Goal: Task Accomplishment & Management: Use online tool/utility

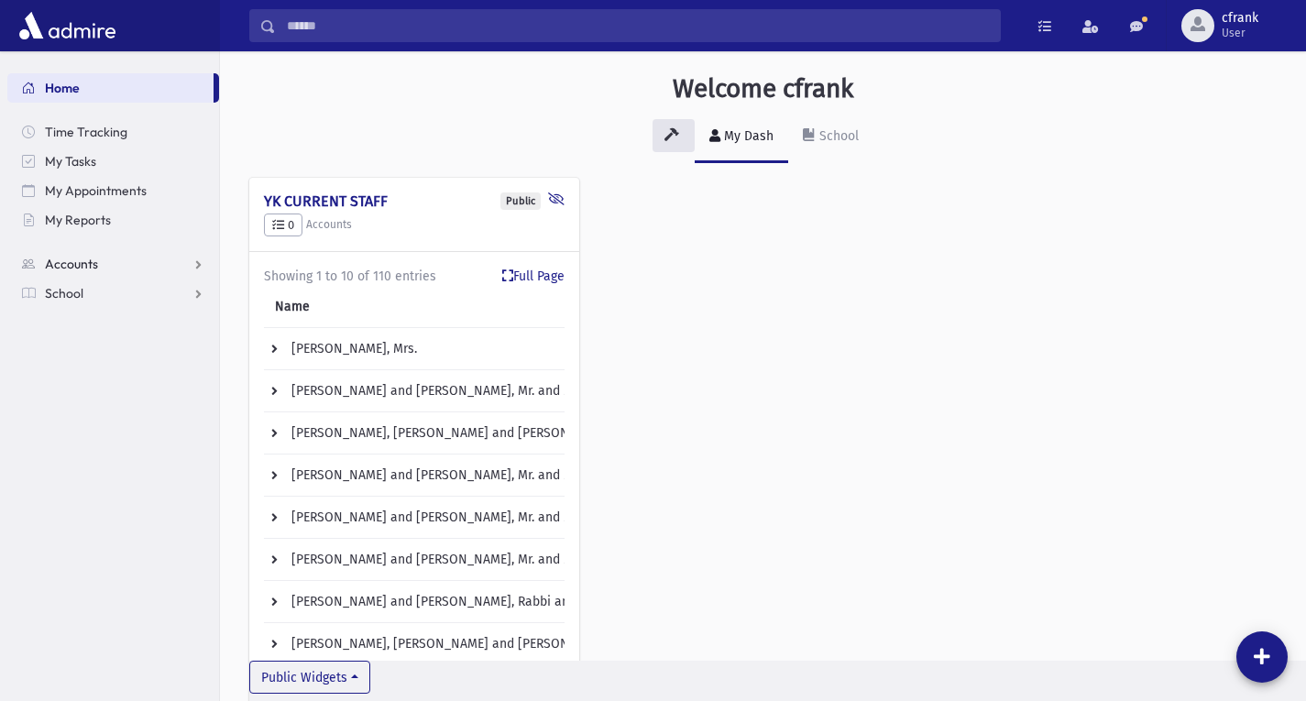
click at [191, 270] on link "Accounts" at bounding box center [113, 263] width 212 height 29
click at [192, 351] on link "School" at bounding box center [113, 351] width 212 height 29
click at [178, 326] on link "Students" at bounding box center [113, 322] width 212 height 29
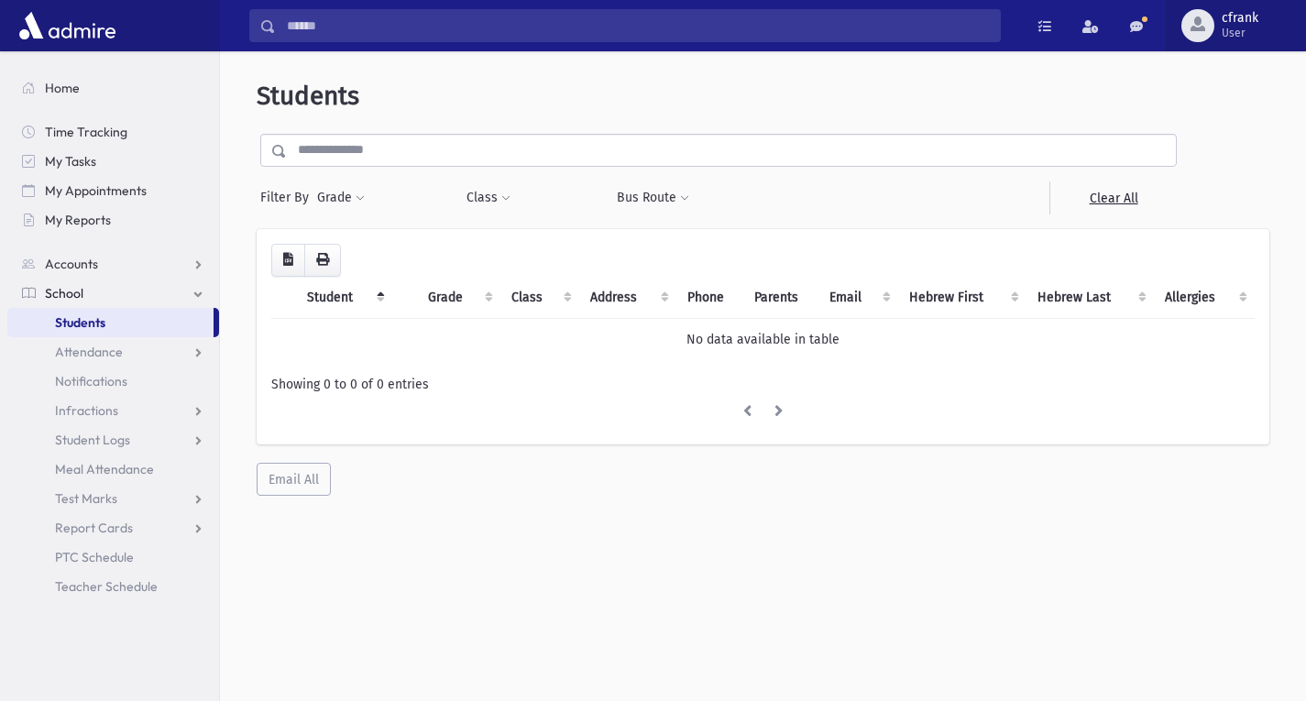
click at [1241, 19] on span "cfrank" at bounding box center [1240, 18] width 37 height 15
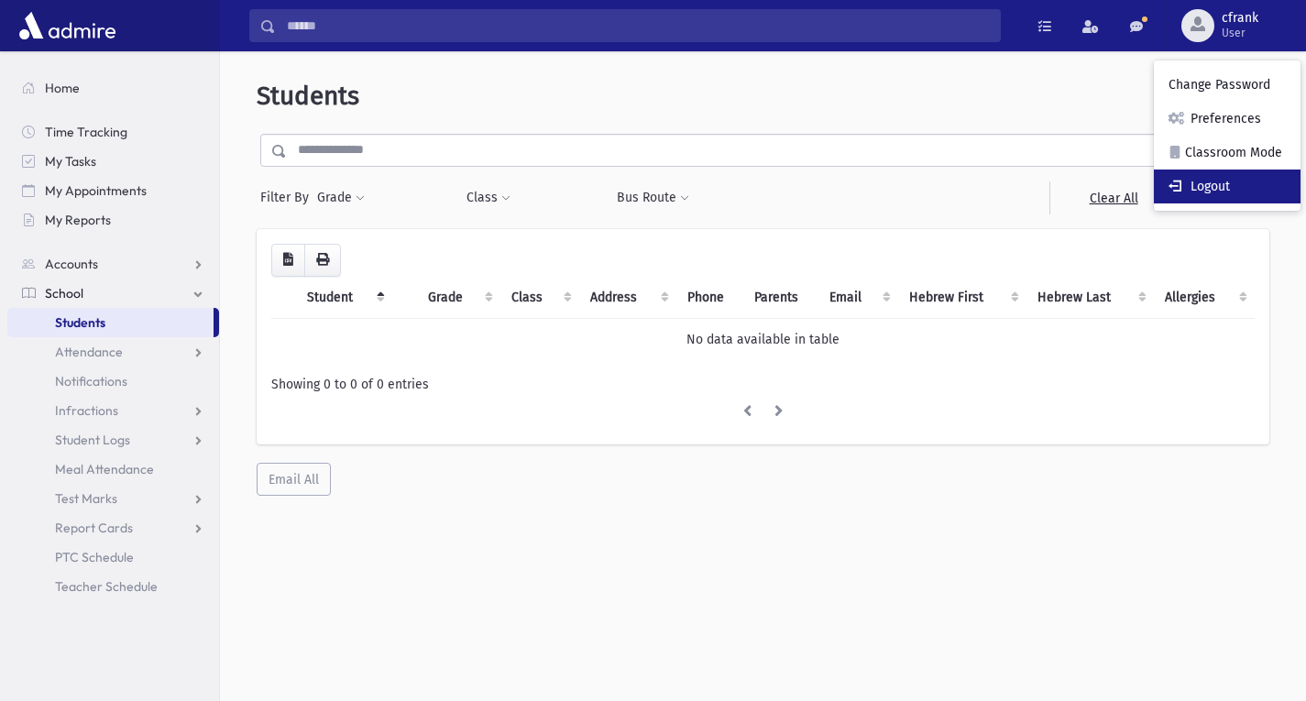
click at [1210, 180] on link "Logout" at bounding box center [1227, 187] width 147 height 34
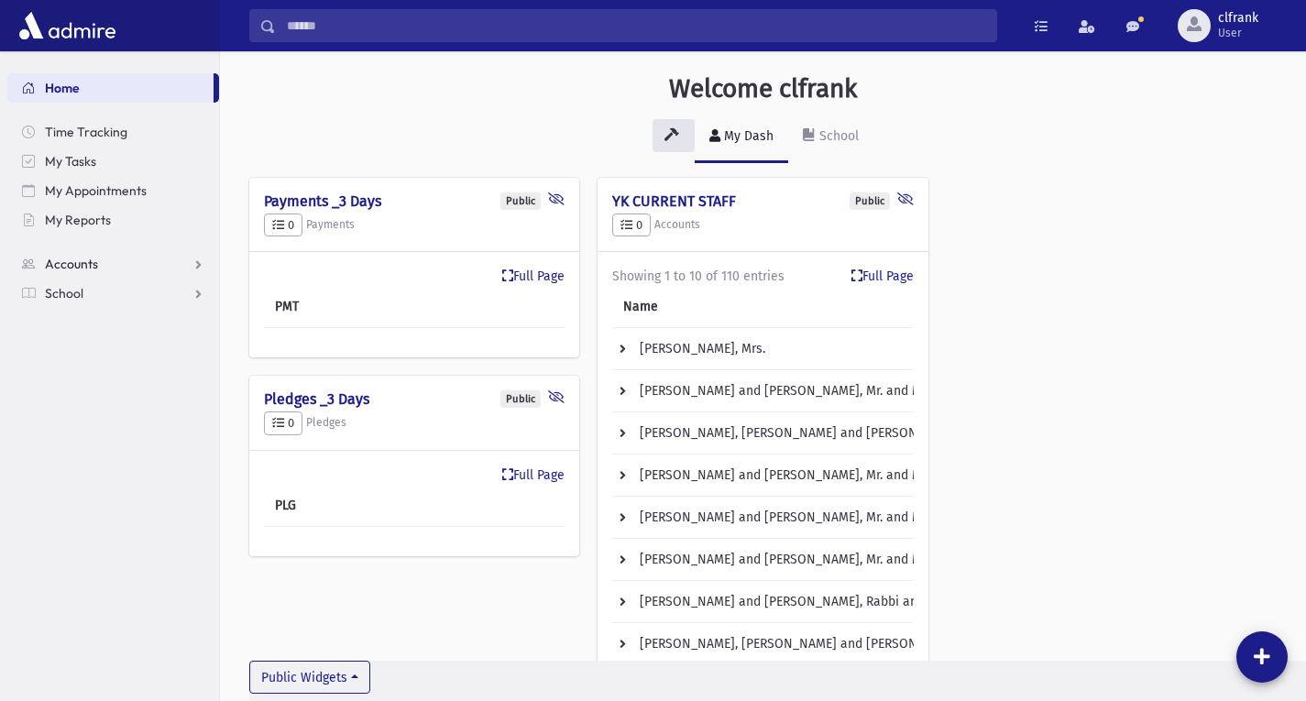
click at [99, 273] on link "Accounts" at bounding box center [113, 263] width 212 height 29
click at [107, 337] on link "School" at bounding box center [113, 351] width 212 height 29
click at [177, 324] on link "Students" at bounding box center [113, 322] width 212 height 29
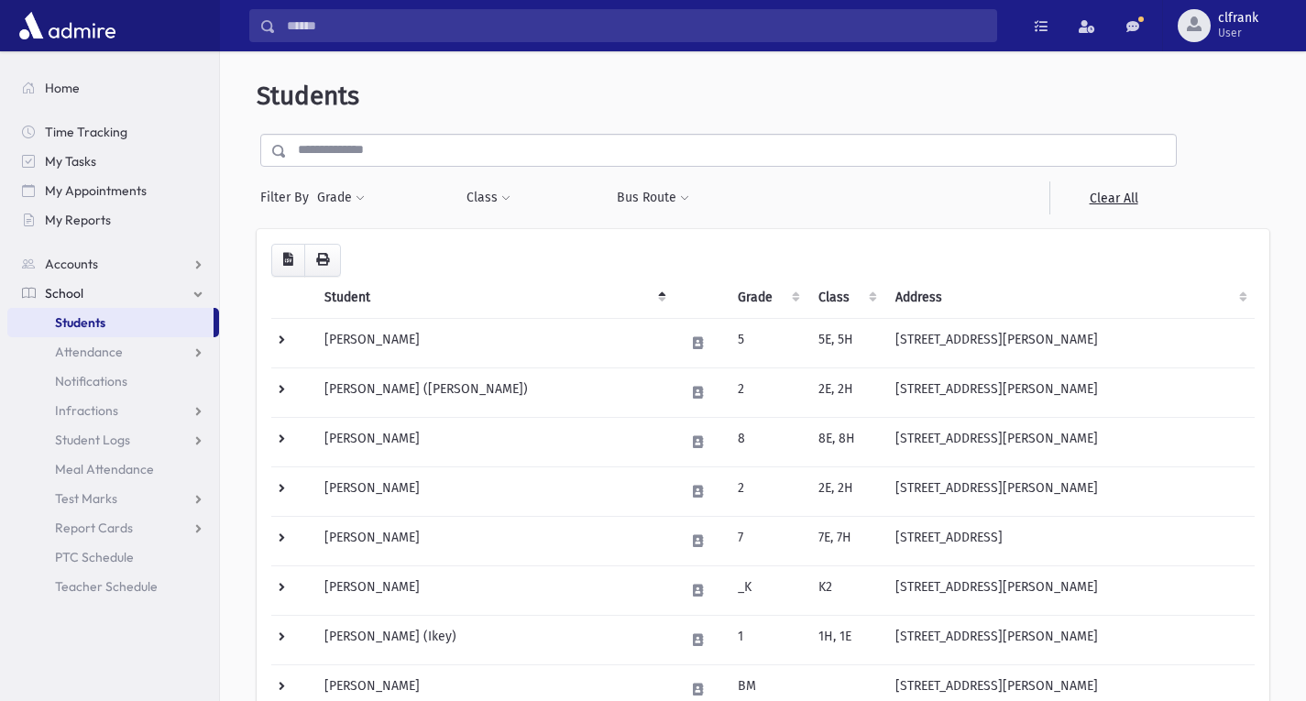
click at [470, 159] on input "text" at bounding box center [731, 150] width 889 height 33
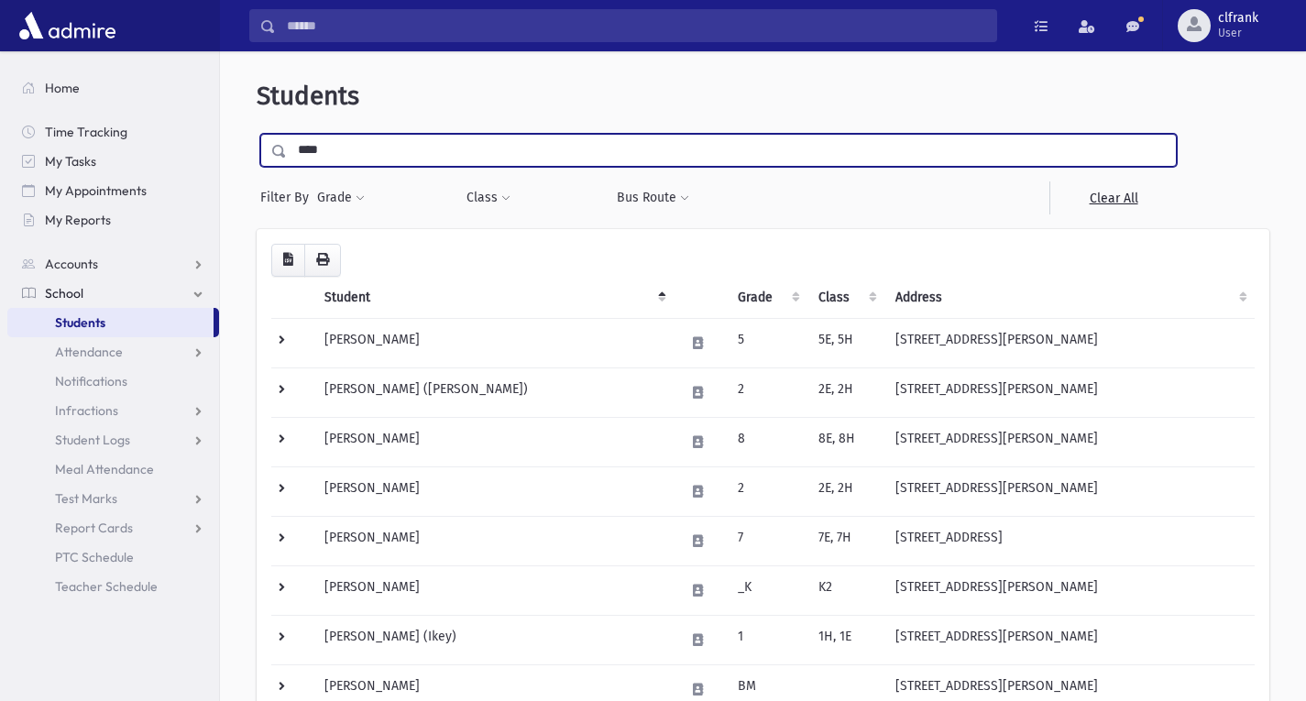
type input "*********"
click at [257, 134] on input "submit" at bounding box center [282, 146] width 51 height 25
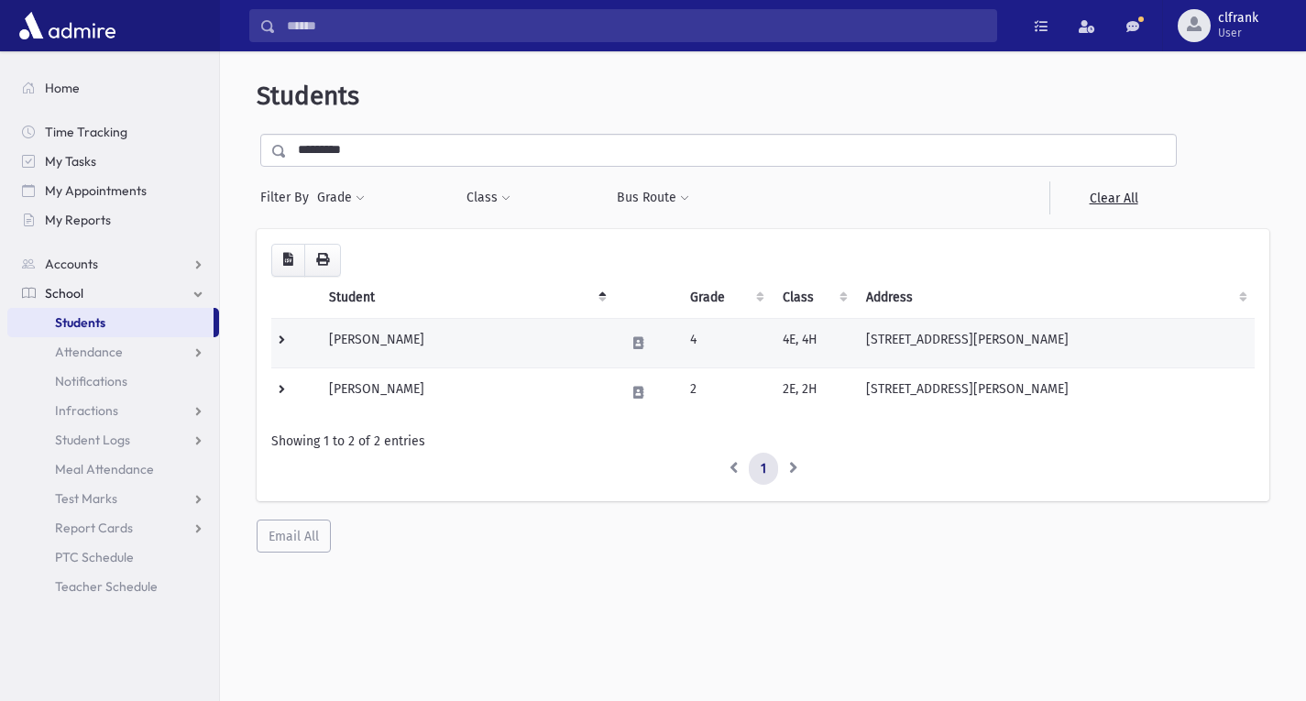
click at [482, 339] on td "[PERSON_NAME]" at bounding box center [466, 342] width 296 height 49
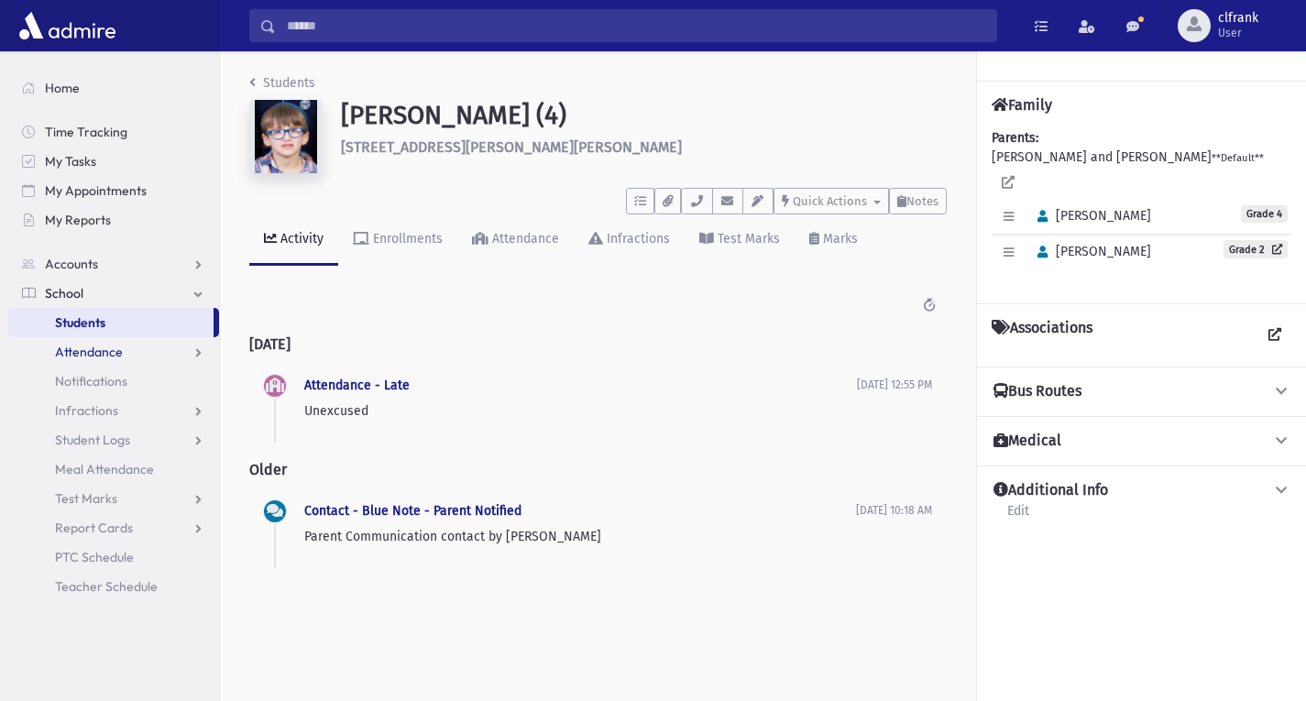
click at [153, 356] on link "Attendance" at bounding box center [113, 351] width 212 height 29
click at [155, 378] on link "Entry" at bounding box center [113, 381] width 212 height 29
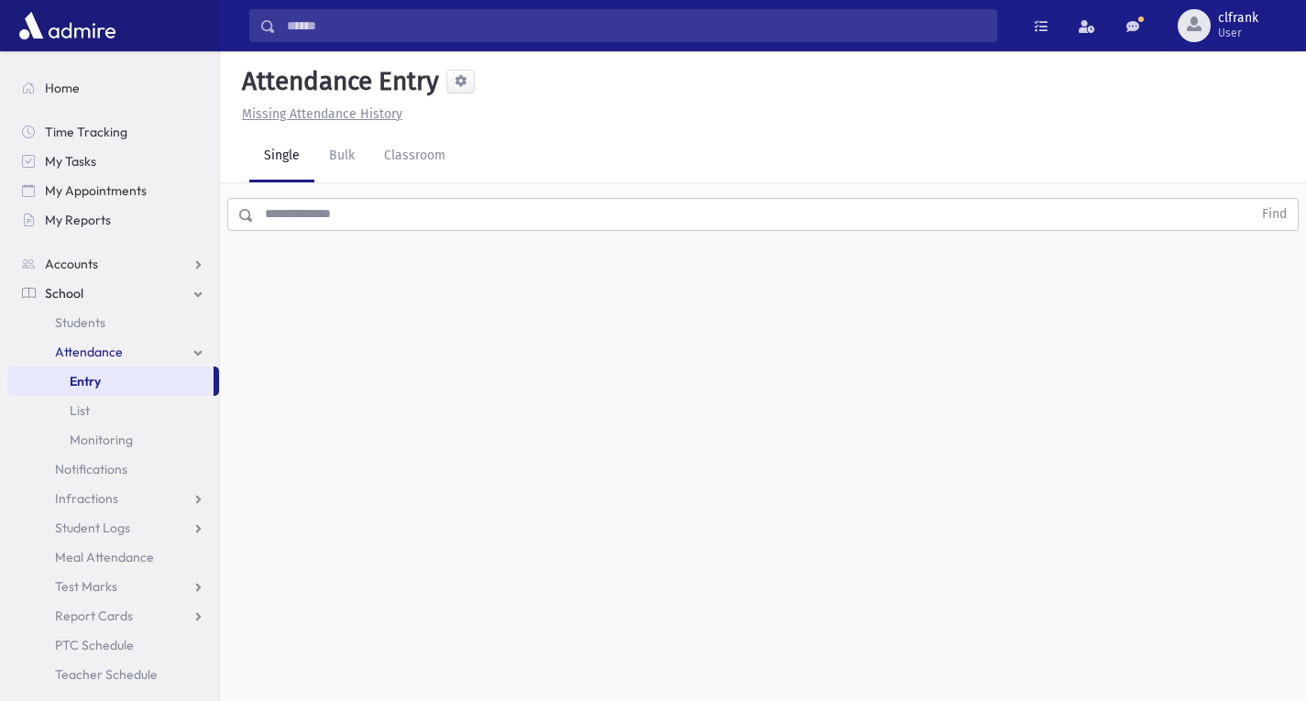
click at [440, 219] on input "text" at bounding box center [753, 214] width 998 height 33
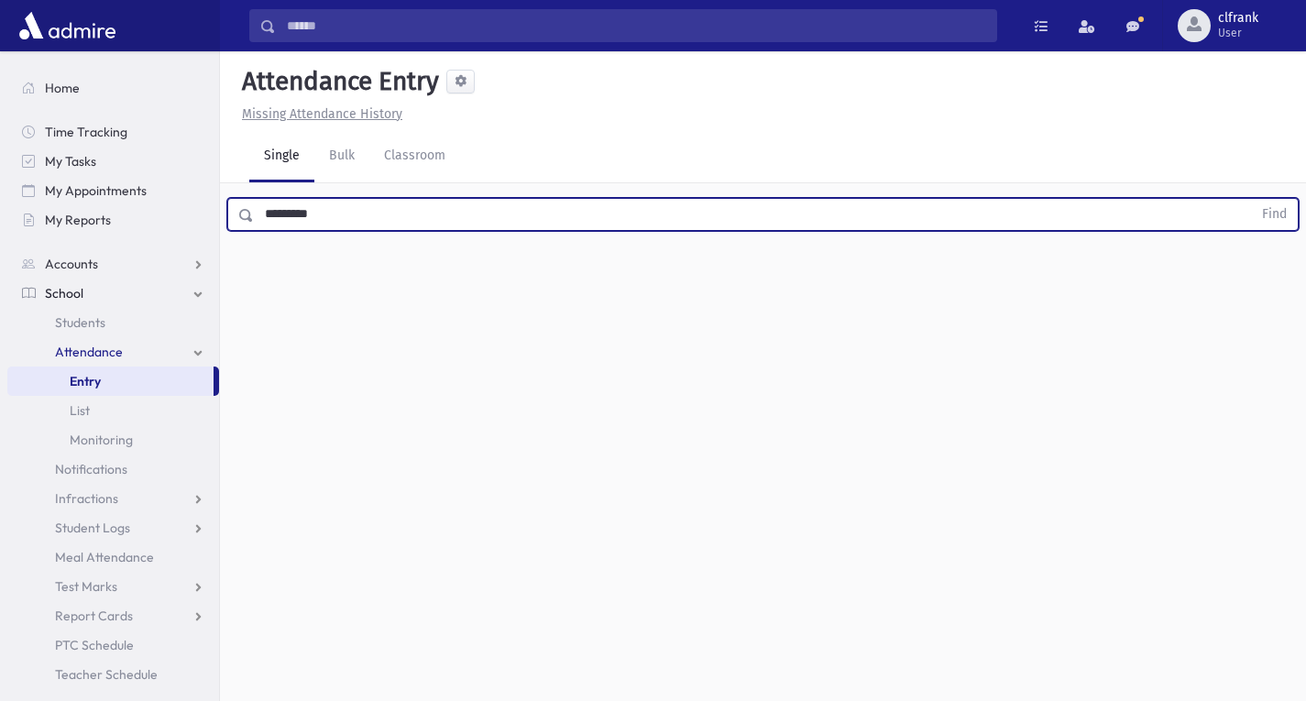
type input "*********"
click at [1251, 199] on button "Find" at bounding box center [1274, 214] width 47 height 31
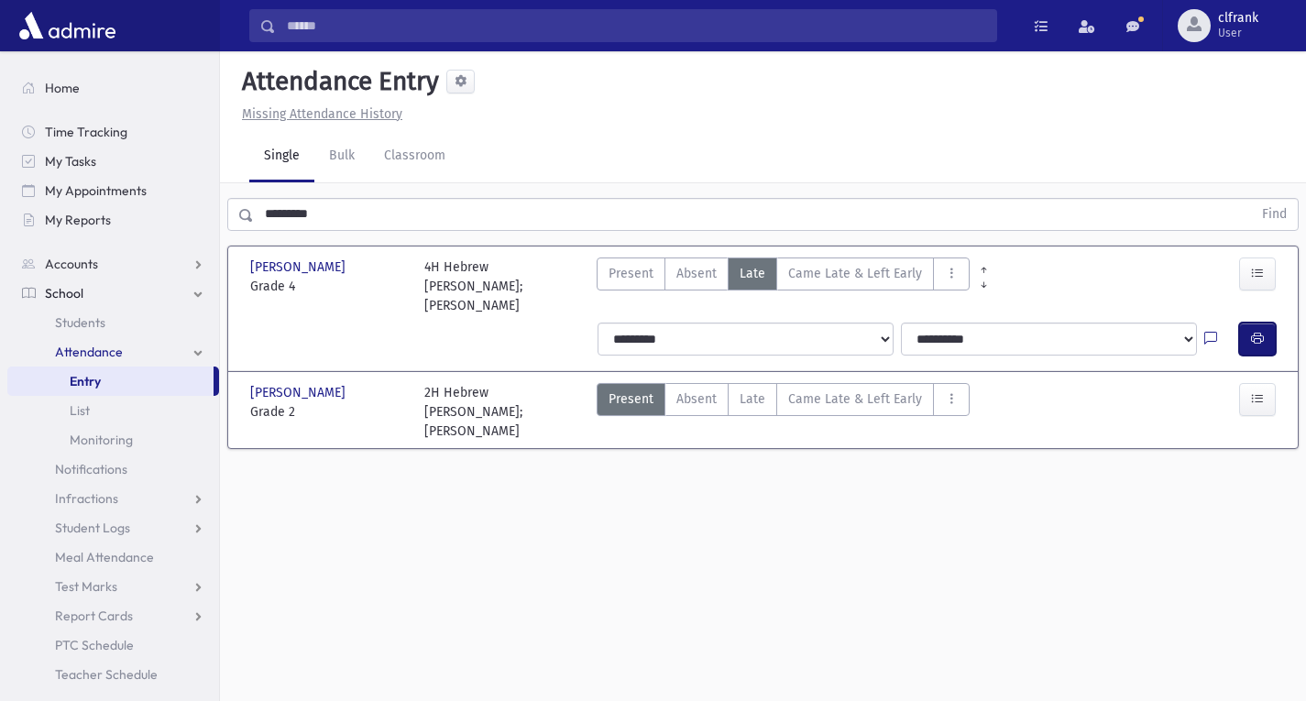
click at [1256, 340] on icon "button" at bounding box center [1257, 339] width 13 height 16
click at [621, 277] on span "Present" at bounding box center [631, 273] width 45 height 19
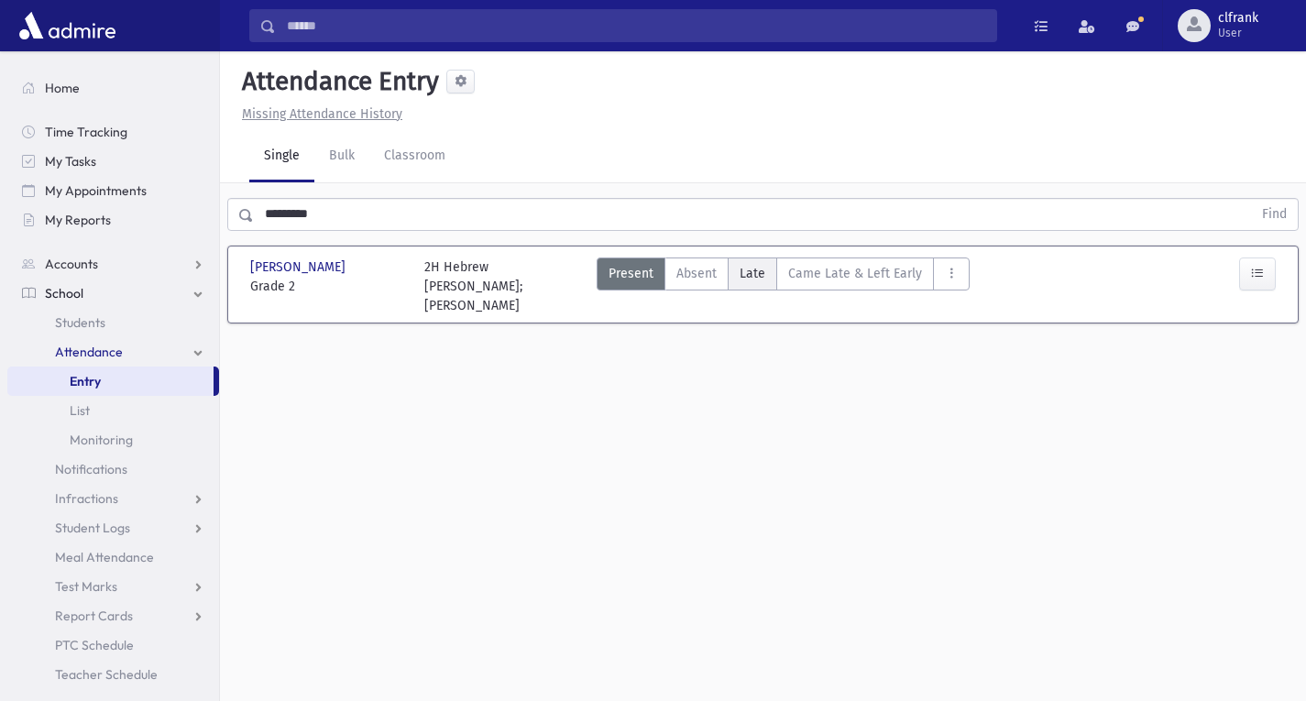
click at [746, 276] on span "Late" at bounding box center [753, 273] width 26 height 19
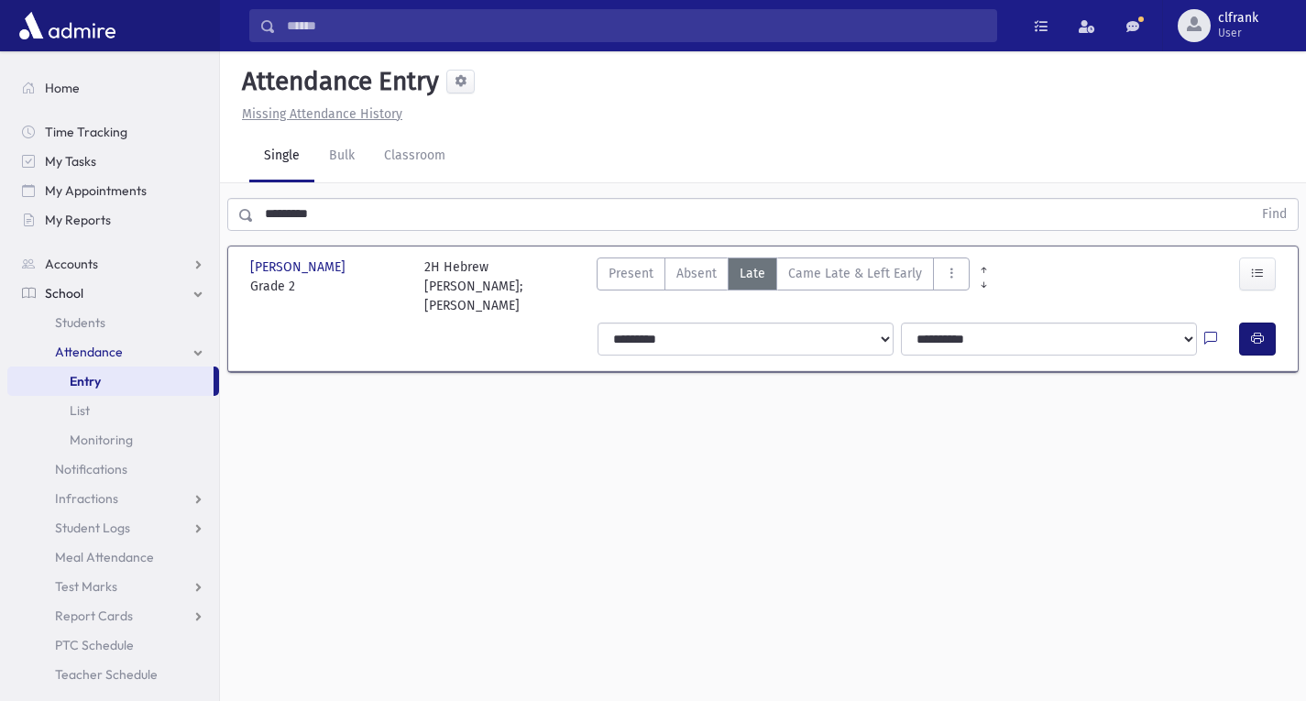
drag, startPoint x: 1259, startPoint y: 320, endPoint x: 1245, endPoint y: 347, distance: 31.2
click at [1256, 324] on div "**********" at bounding box center [940, 339] width 706 height 48
click at [1252, 345] on icon "button" at bounding box center [1257, 339] width 13 height 16
click at [609, 278] on span "Present" at bounding box center [631, 273] width 45 height 19
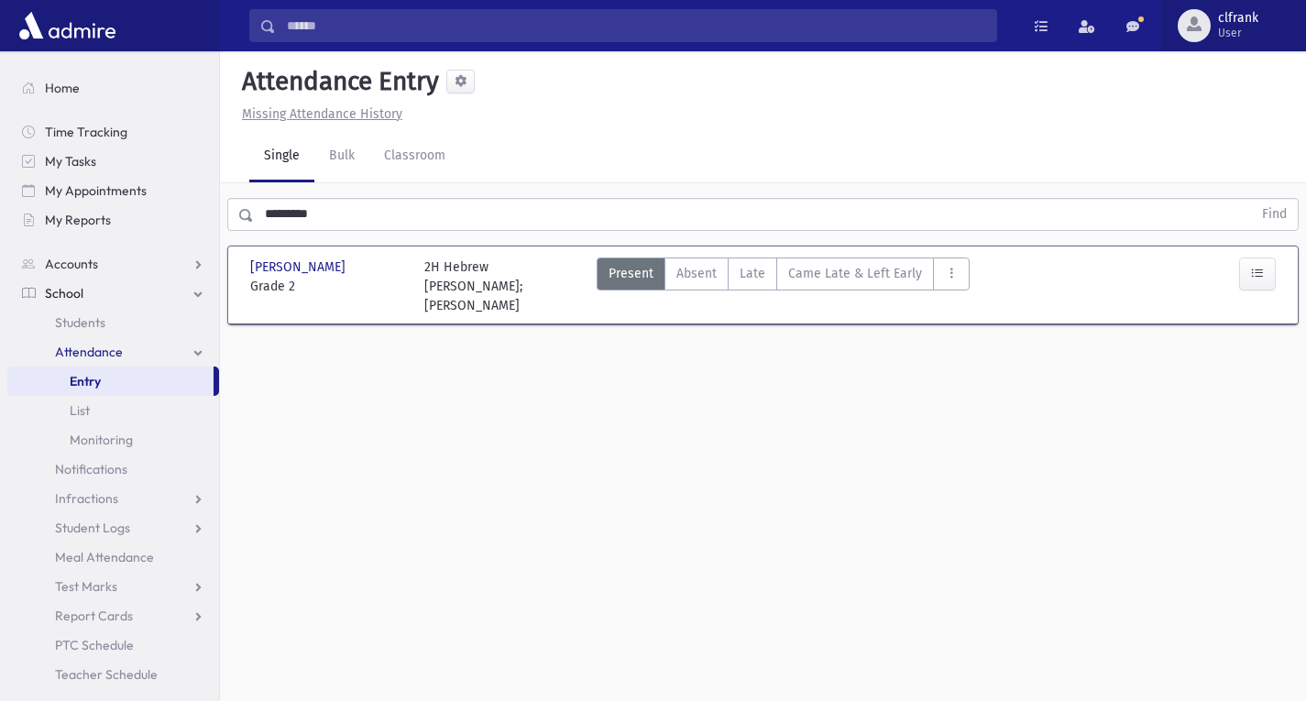
click at [1253, 37] on span "User" at bounding box center [1238, 33] width 40 height 15
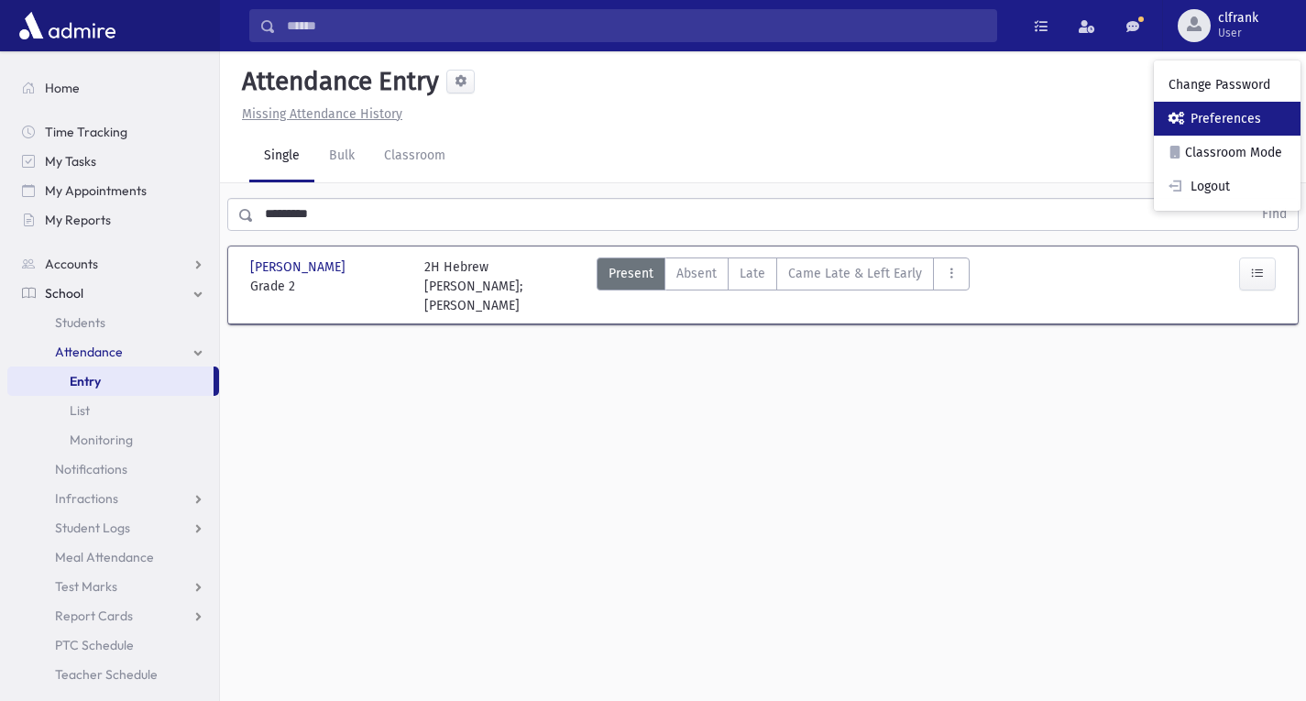
click at [1239, 105] on link "Preferences" at bounding box center [1227, 119] width 147 height 34
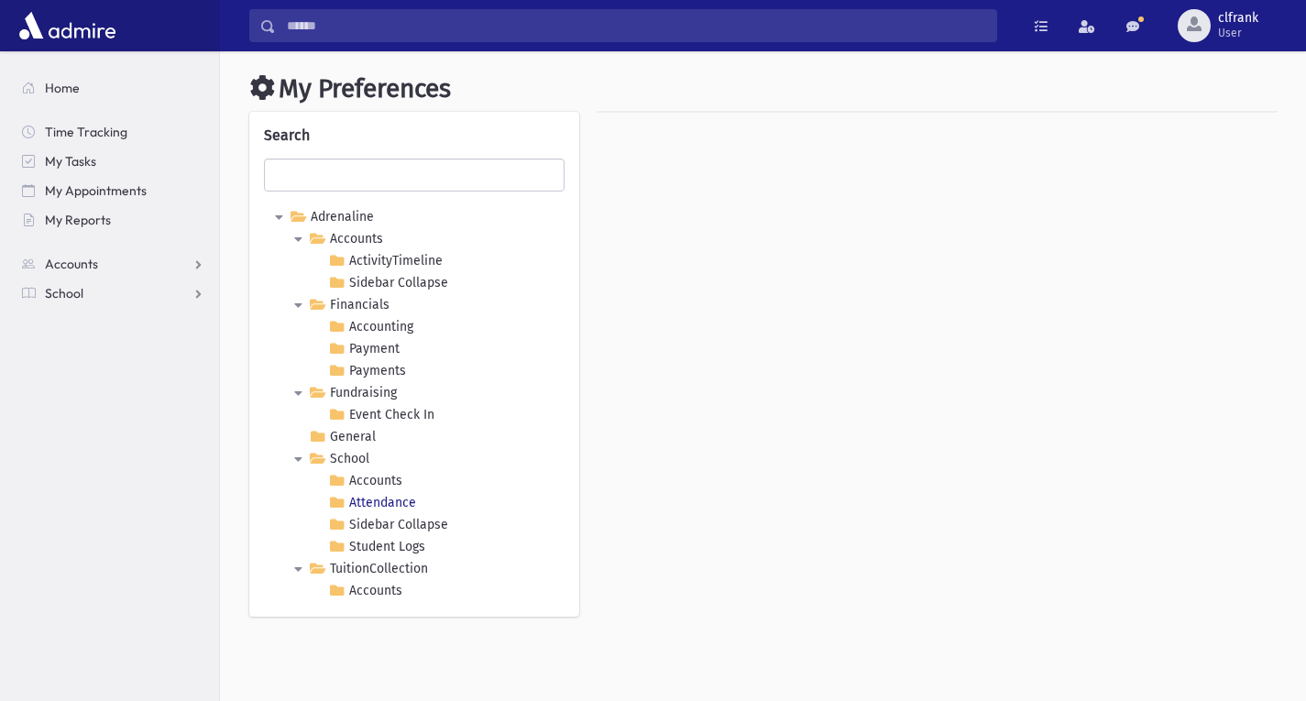
click at [389, 500] on link "Attendance" at bounding box center [371, 503] width 95 height 22
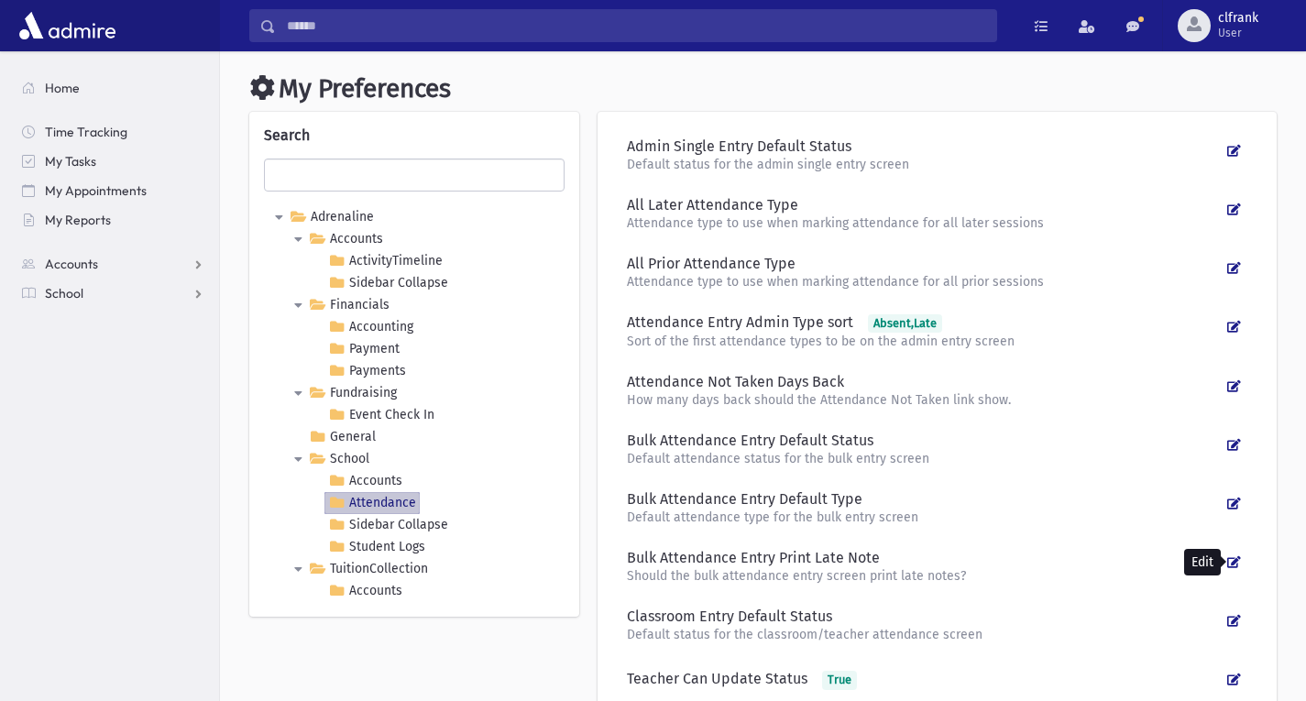
click at [1236, 560] on icon at bounding box center [1234, 562] width 14 height 12
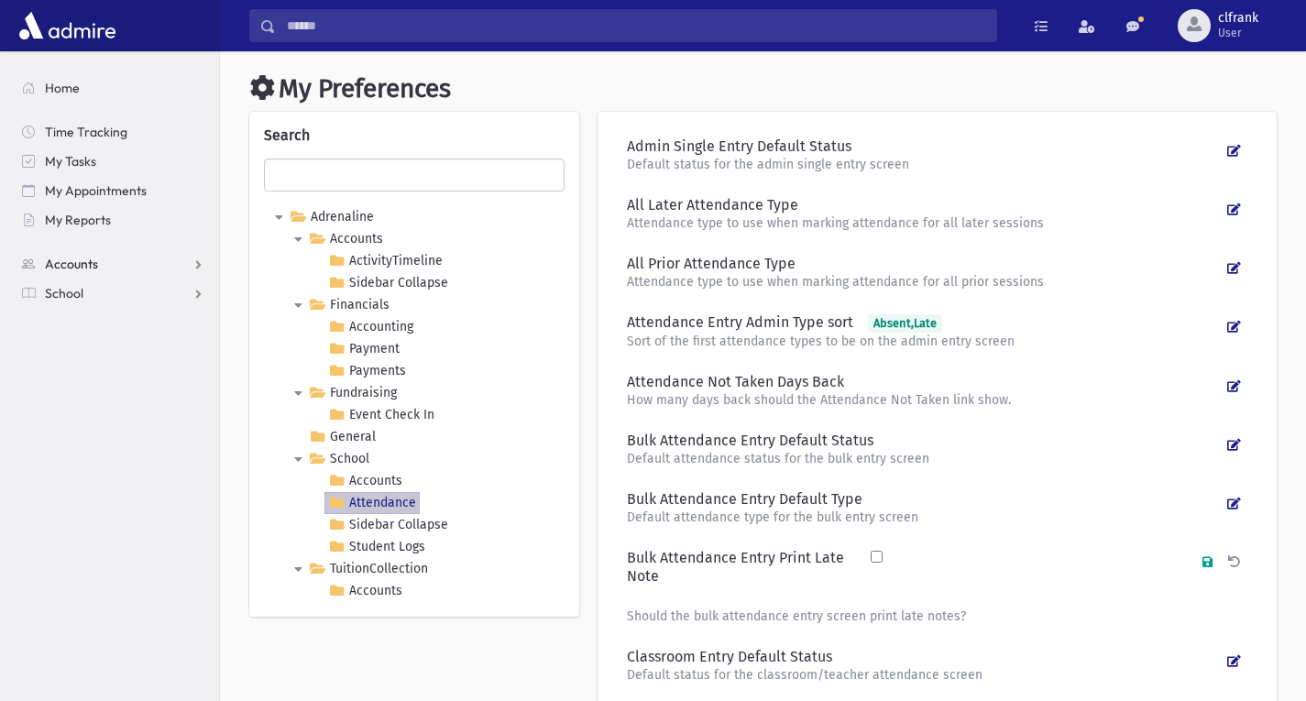
click at [91, 263] on span "Accounts" at bounding box center [71, 264] width 53 height 16
click at [73, 348] on span "School" at bounding box center [64, 352] width 38 height 16
click at [83, 341] on link "Attendance" at bounding box center [113, 351] width 212 height 29
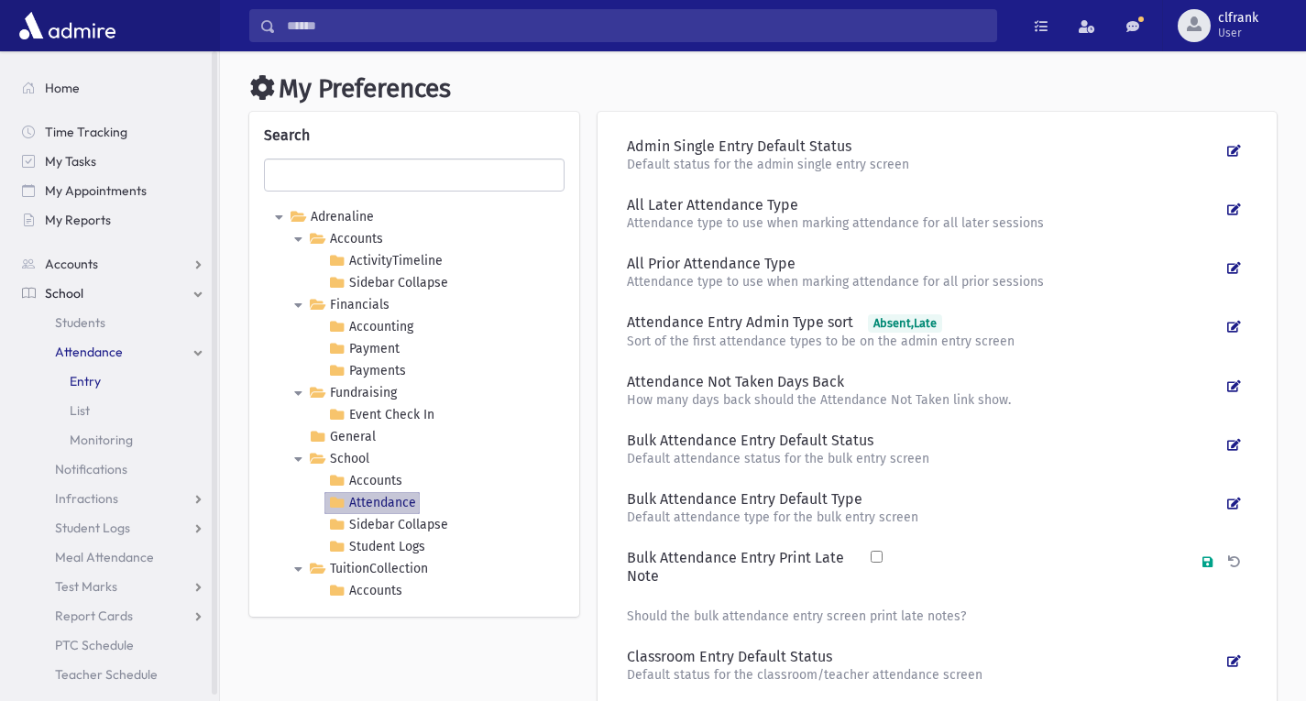
click at [93, 374] on span "Entry" at bounding box center [85, 381] width 31 height 16
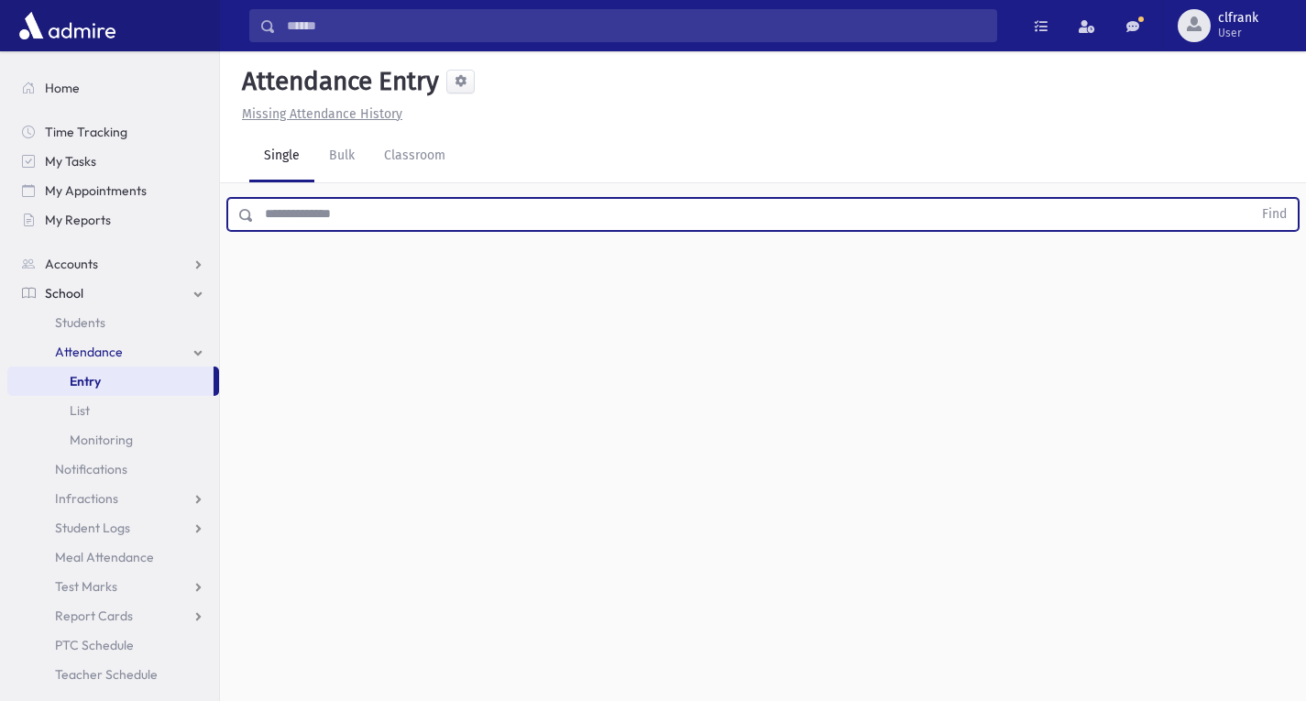
click at [432, 203] on input "text" at bounding box center [753, 214] width 998 height 33
type input "*****"
click at [1251, 199] on button "Find" at bounding box center [1274, 214] width 47 height 31
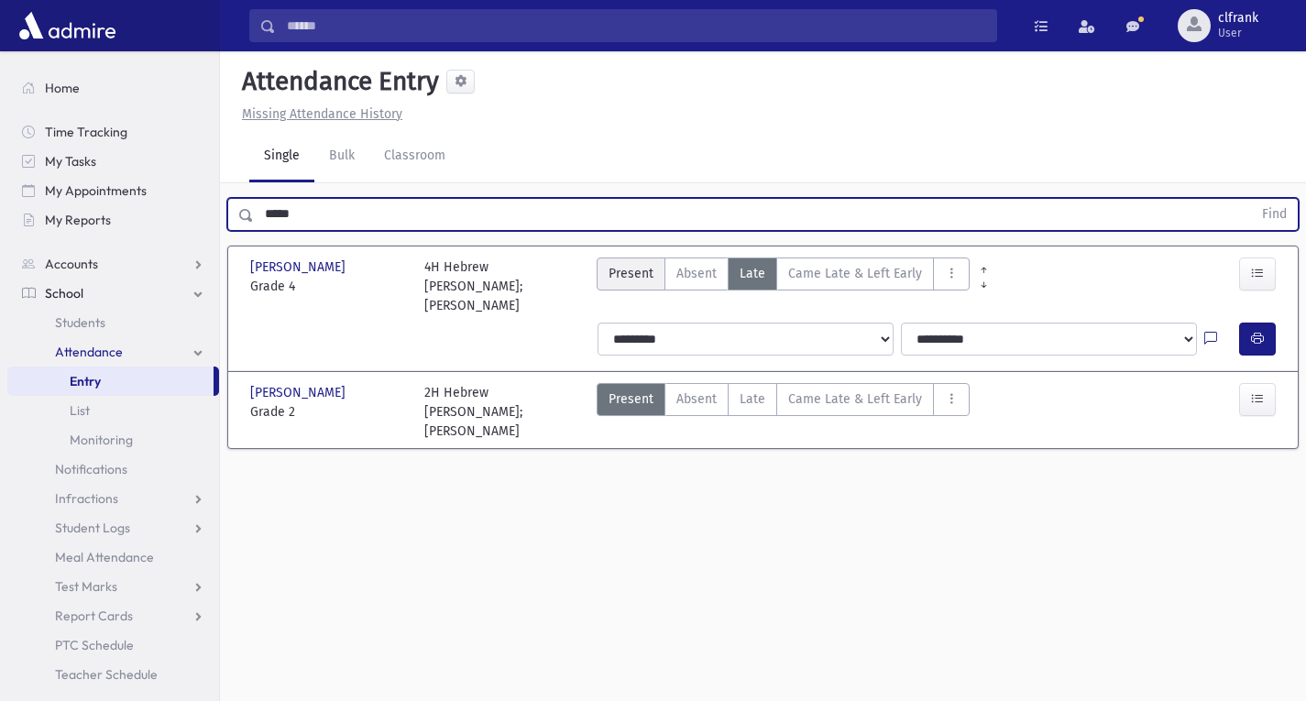
click at [603, 289] on label "Present P" at bounding box center [631, 274] width 69 height 33
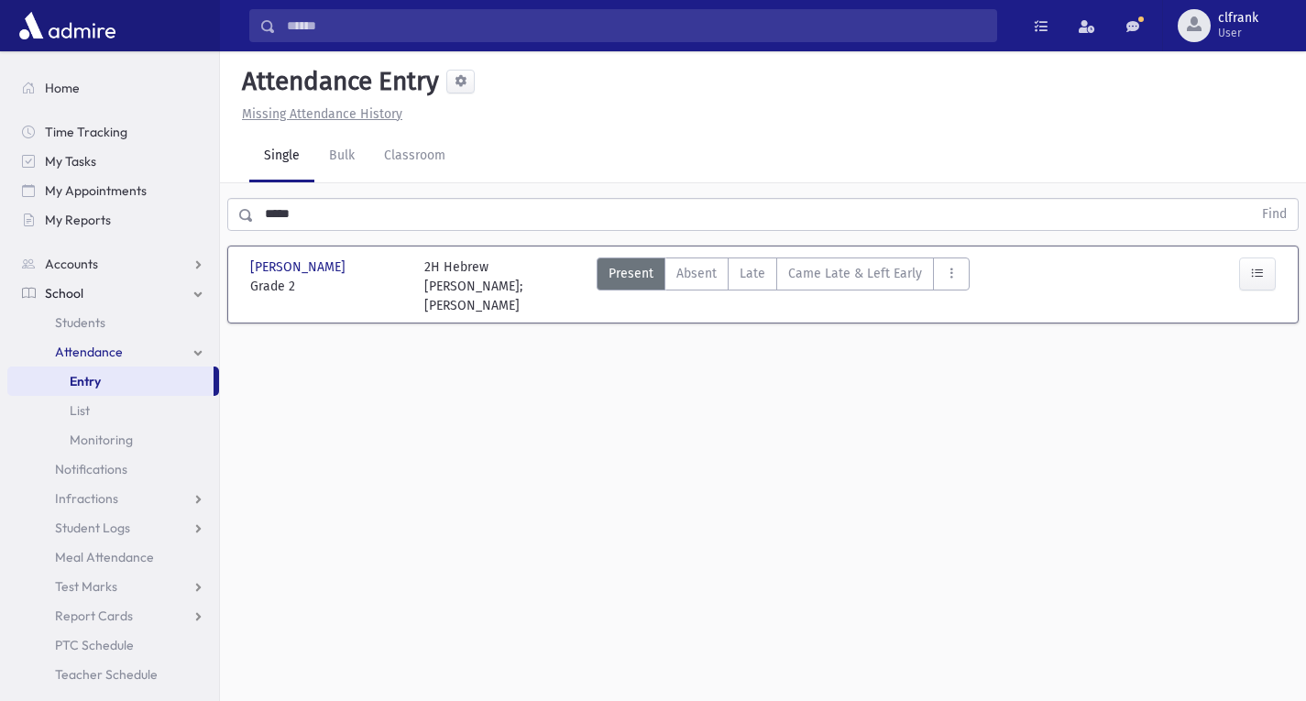
click at [1247, 51] on div "Attendance Entry Missing Attendance History" at bounding box center [763, 87] width 1086 height 72
click at [1246, 44] on button "clfrank User" at bounding box center [1234, 25] width 144 height 51
click at [743, 280] on span "Late" at bounding box center [753, 273] width 26 height 19
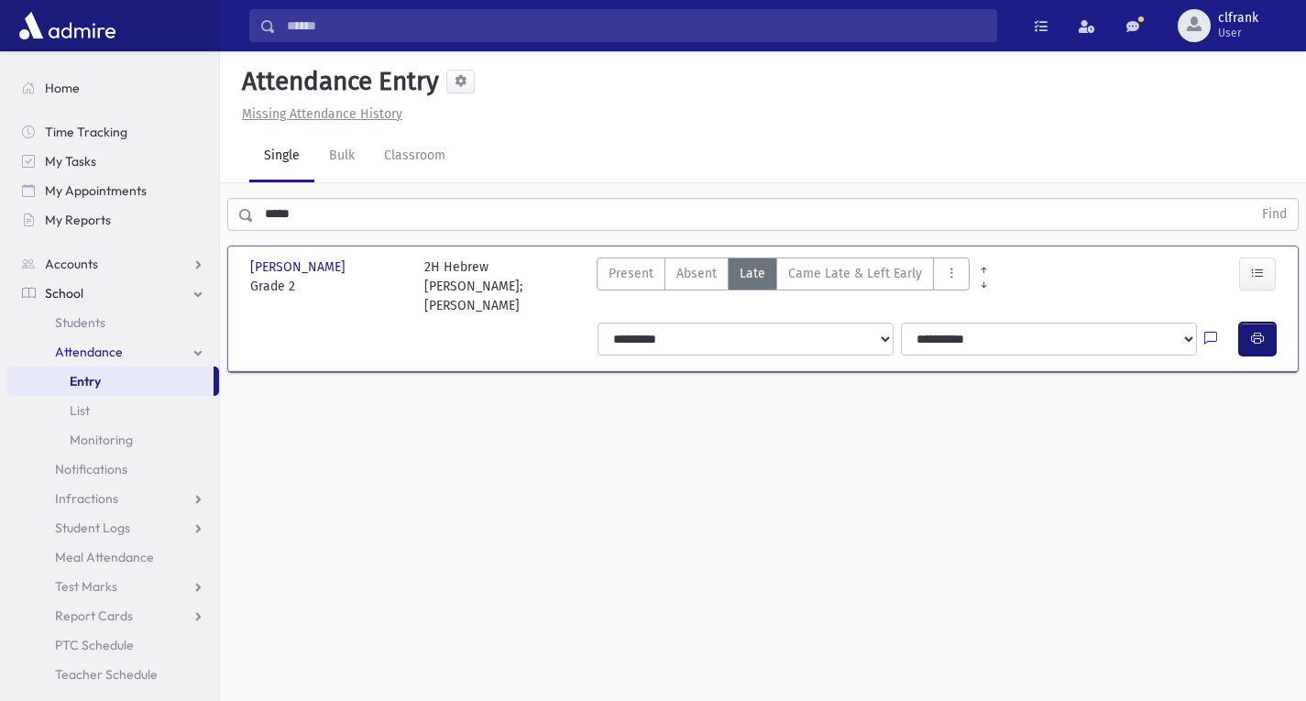
click at [1254, 331] on icon "button" at bounding box center [1257, 339] width 13 height 16
drag, startPoint x: 719, startPoint y: 488, endPoint x: 754, endPoint y: 696, distance: 210.0
click at [719, 488] on div "Attendance Entry Missing Attendance History Single Bulk Classroom ***** Find Fr…" at bounding box center [763, 376] width 1086 height 650
click at [1264, 330] on button "button" at bounding box center [1257, 339] width 37 height 33
click at [1264, 339] on button "button" at bounding box center [1257, 339] width 37 height 33
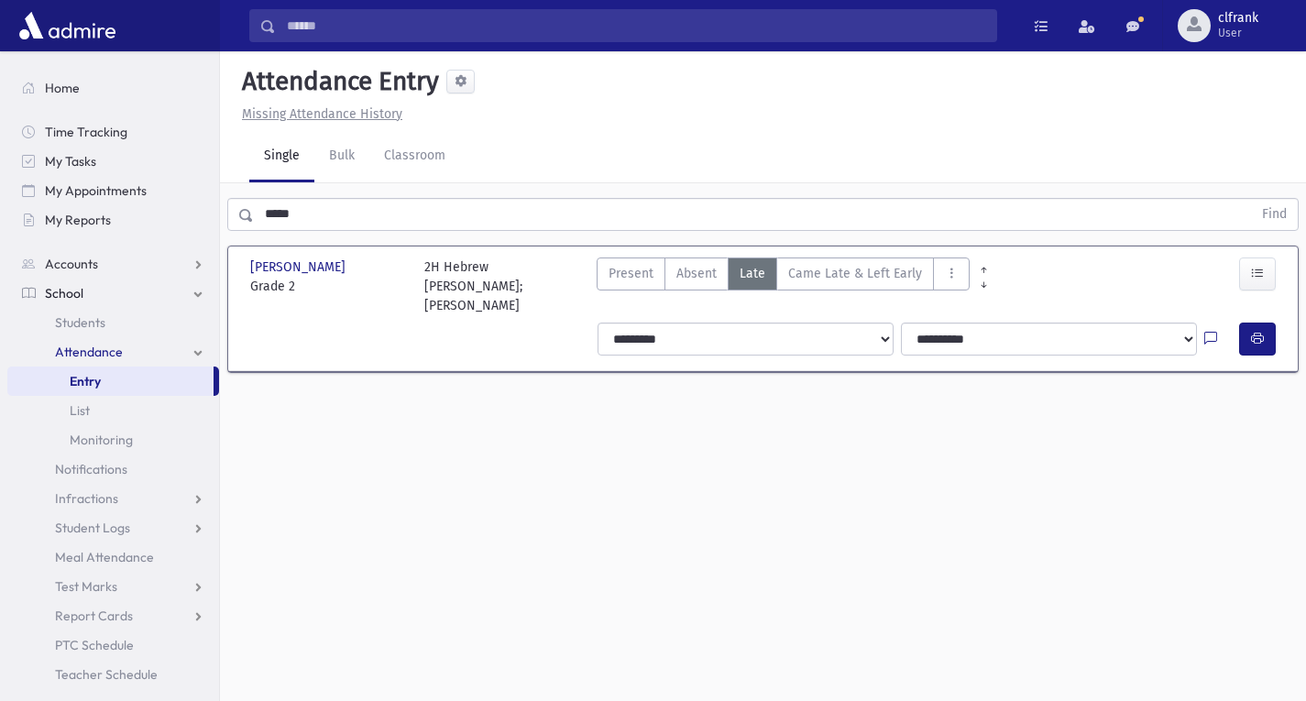
click at [724, 480] on div "Attendance Entry Missing Attendance History Single Bulk Classroom ***** Find Fr…" at bounding box center [763, 376] width 1086 height 650
click at [978, 291] on icon at bounding box center [984, 286] width 12 height 14
click at [978, 283] on icon at bounding box center [984, 286] width 12 height 14
click at [978, 270] on icon at bounding box center [984, 271] width 12 height 14
click at [954, 287] on button "AttTypes" at bounding box center [951, 274] width 37 height 33
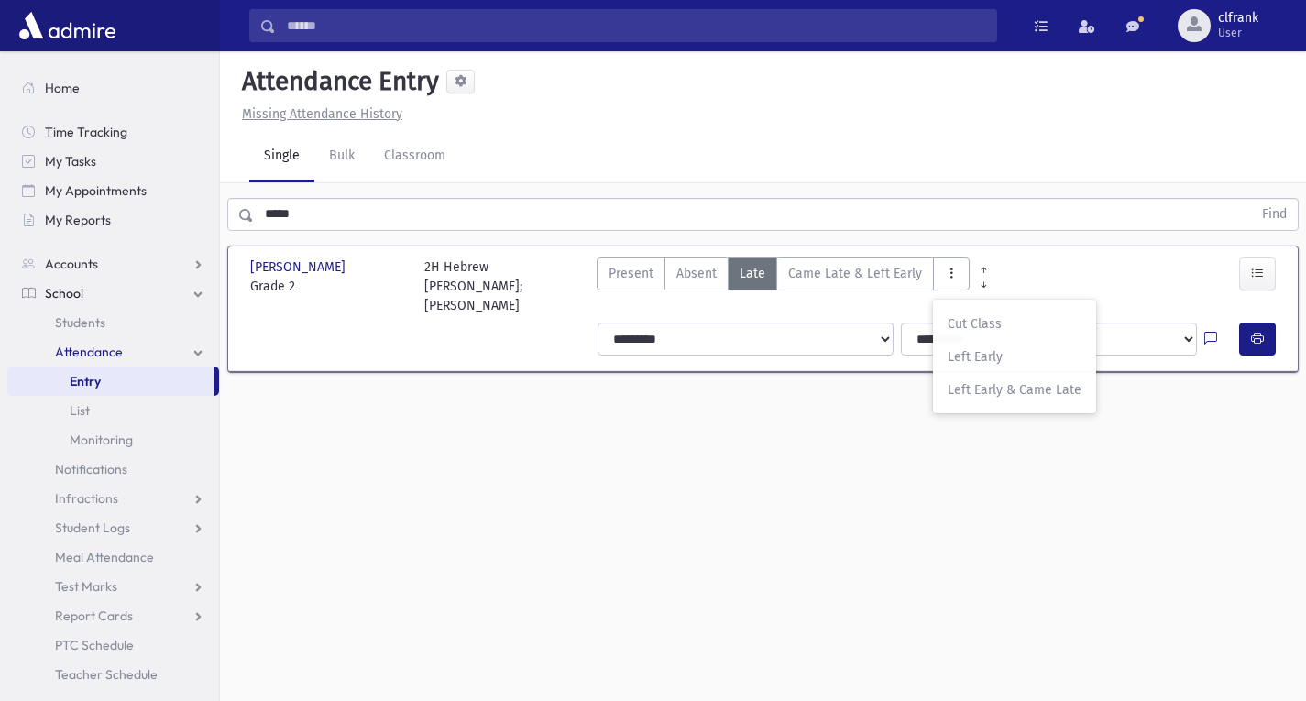
click at [522, 345] on div "**********" at bounding box center [763, 339] width 1058 height 48
click at [1240, 24] on span "clfrank" at bounding box center [1238, 18] width 40 height 15
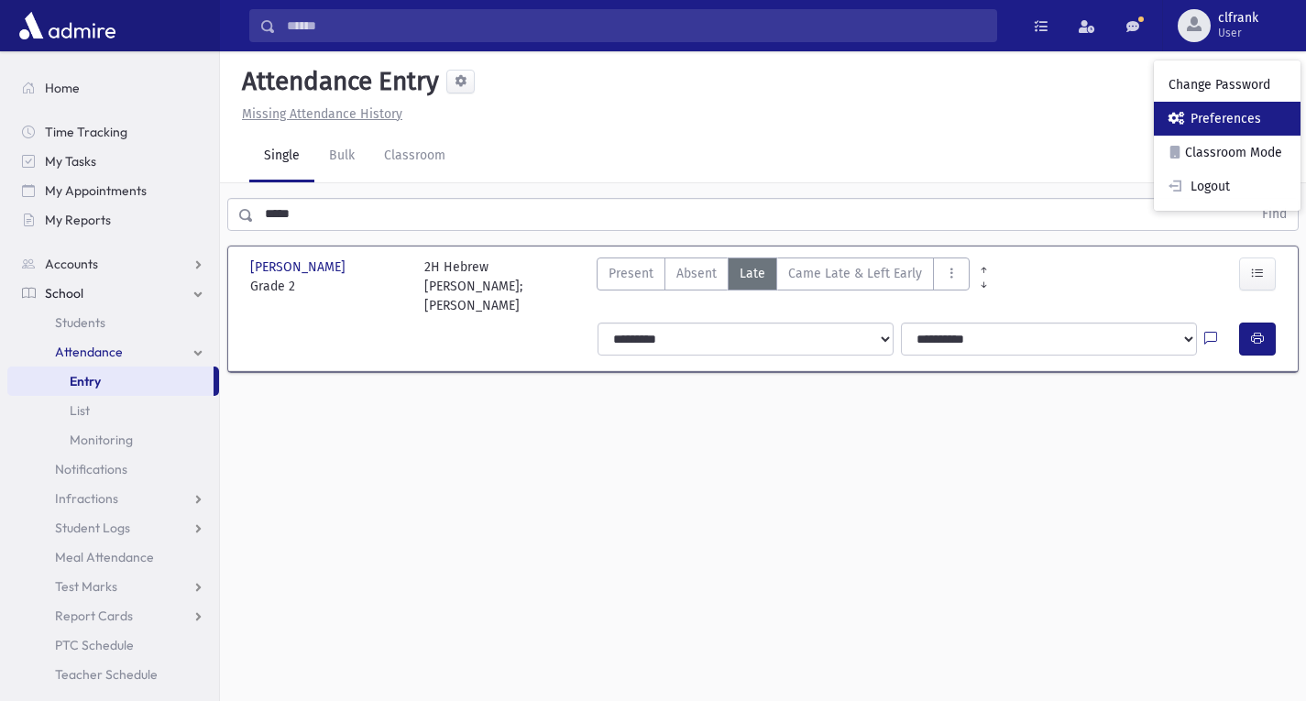
click at [1236, 131] on link "Preferences" at bounding box center [1227, 119] width 147 height 34
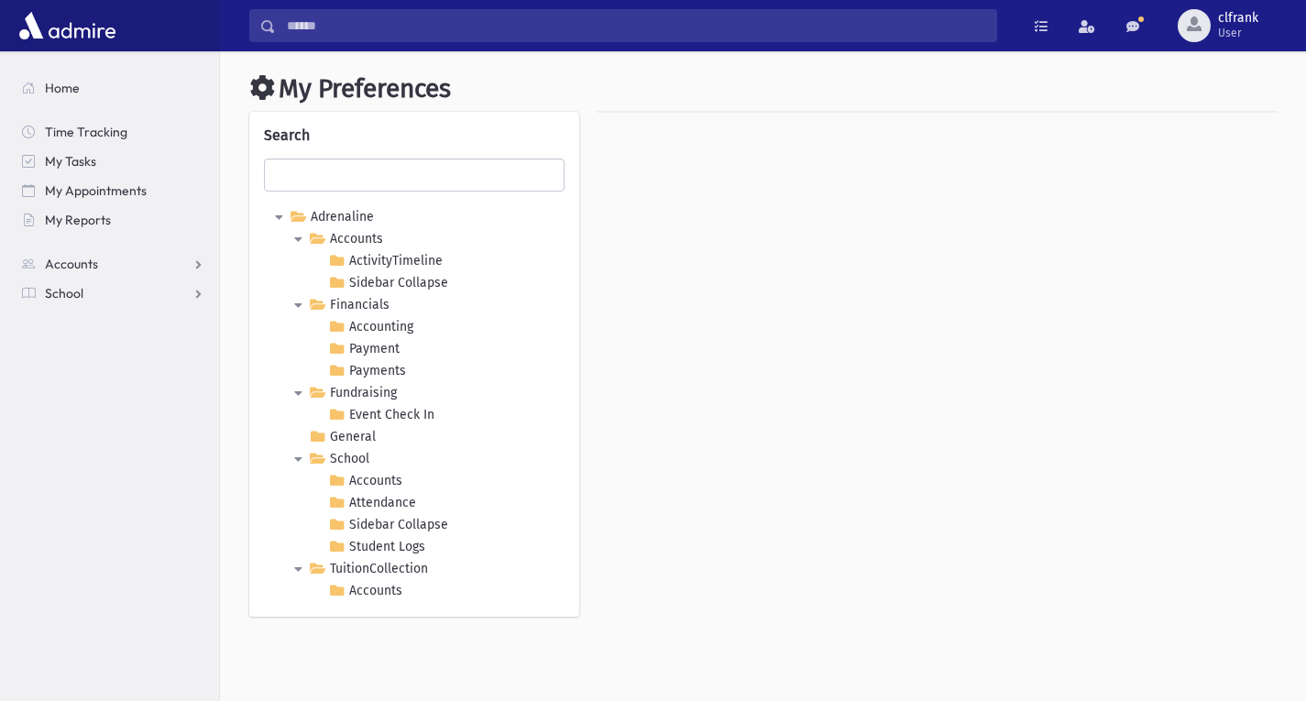
click at [297, 571] on icon at bounding box center [294, 569] width 22 height 22
click at [296, 437] on icon at bounding box center [294, 437] width 22 height 22
click at [313, 437] on icon at bounding box center [317, 437] width 22 height 22
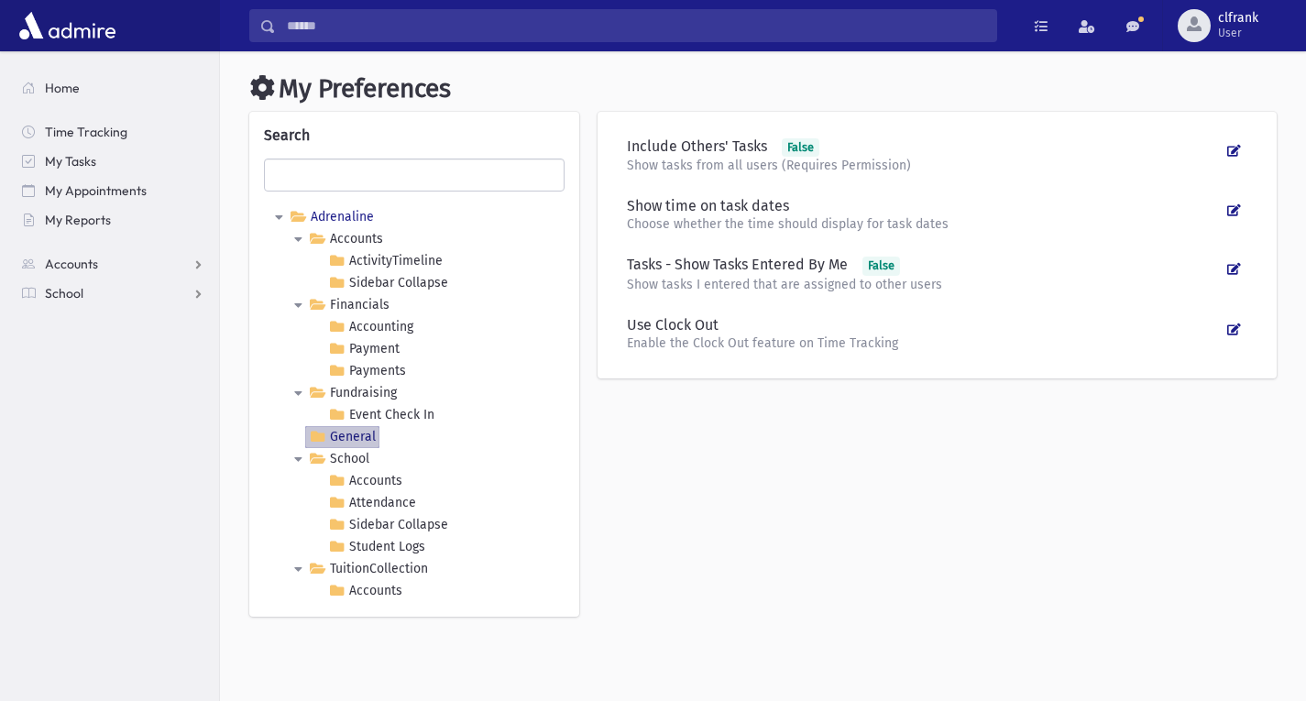
click at [354, 213] on link "Adrenaline" at bounding box center [332, 217] width 92 height 22
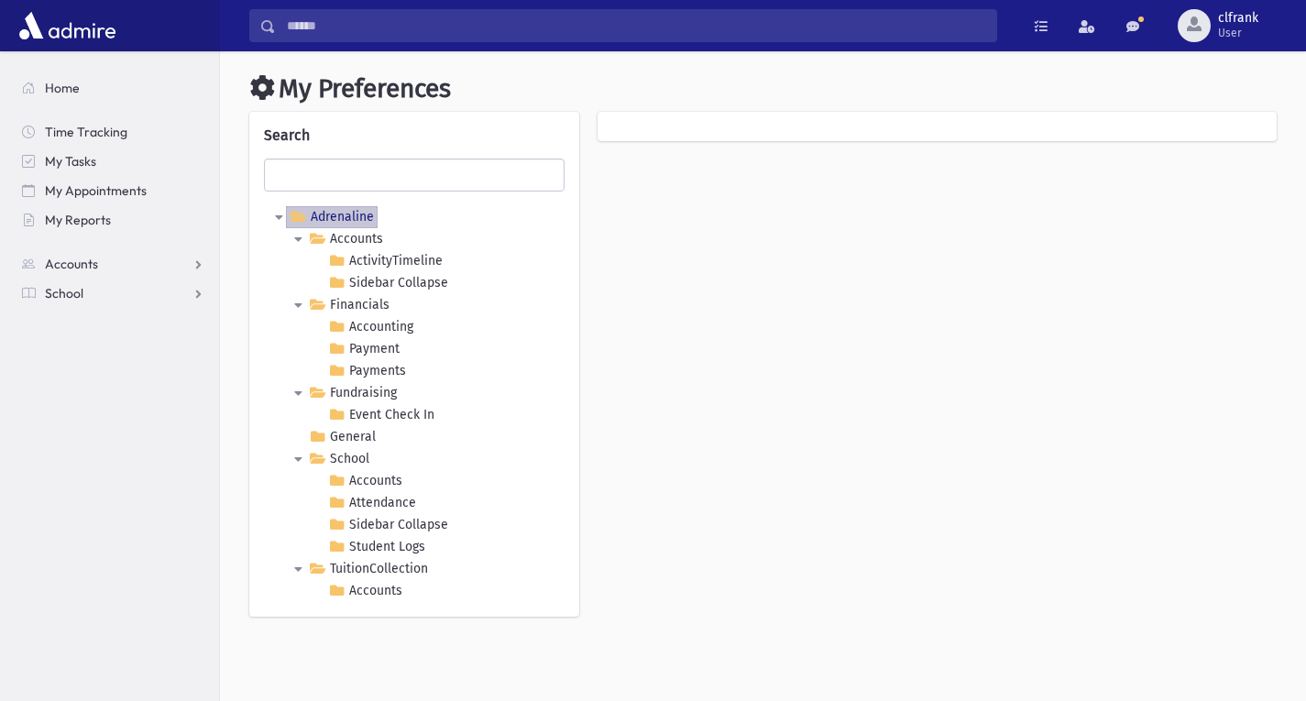
click at [281, 214] on icon at bounding box center [275, 217] width 22 height 22
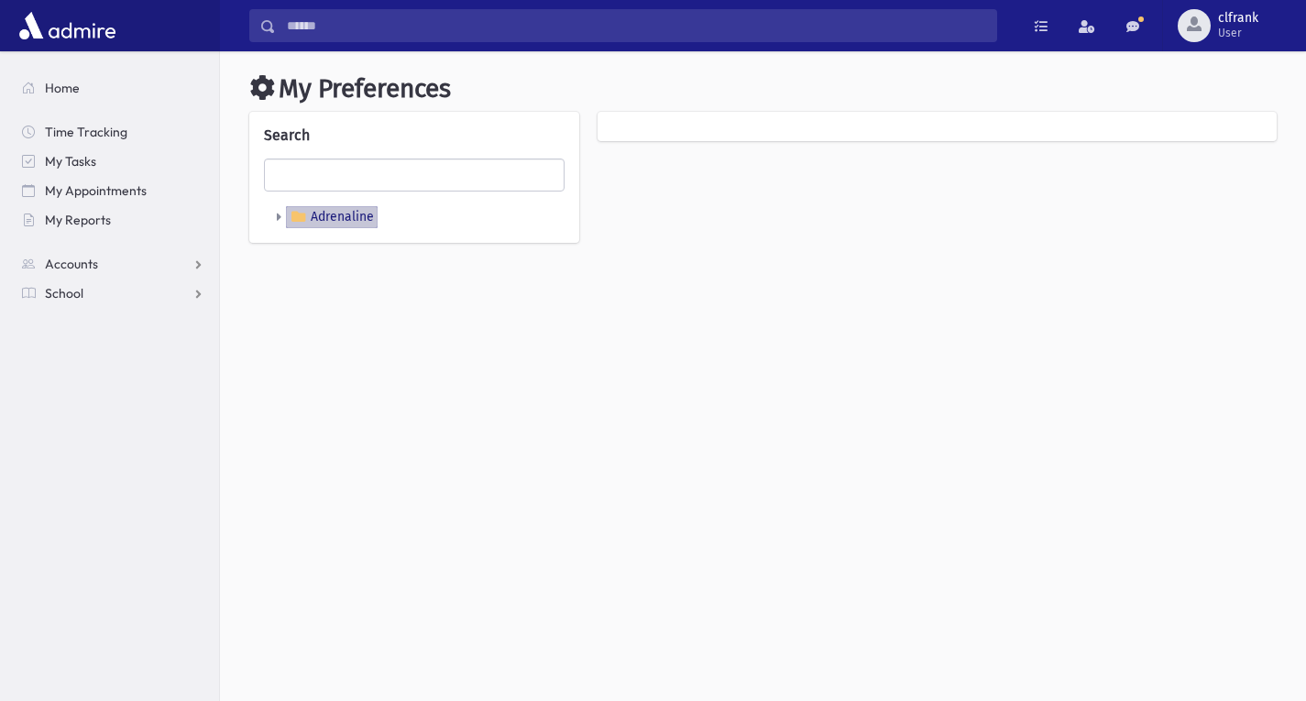
click at [281, 214] on icon at bounding box center [275, 217] width 22 height 22
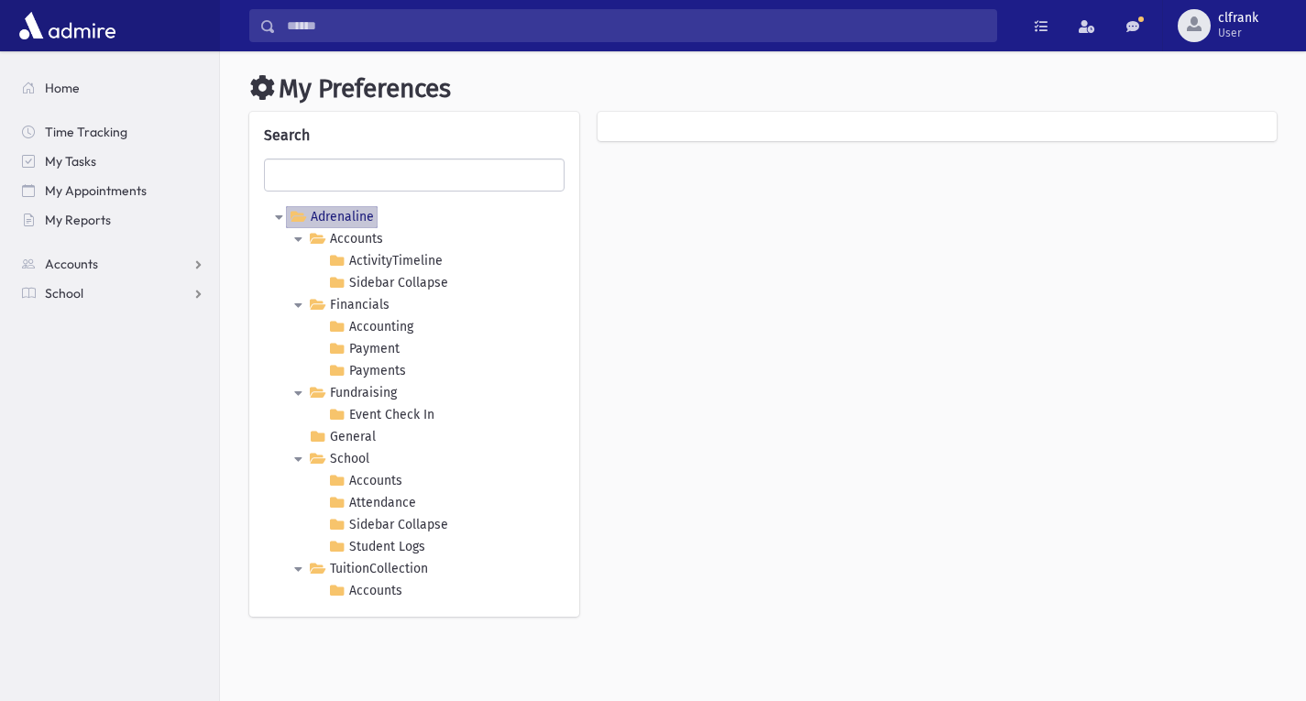
click at [293, 243] on icon at bounding box center [294, 239] width 22 height 22
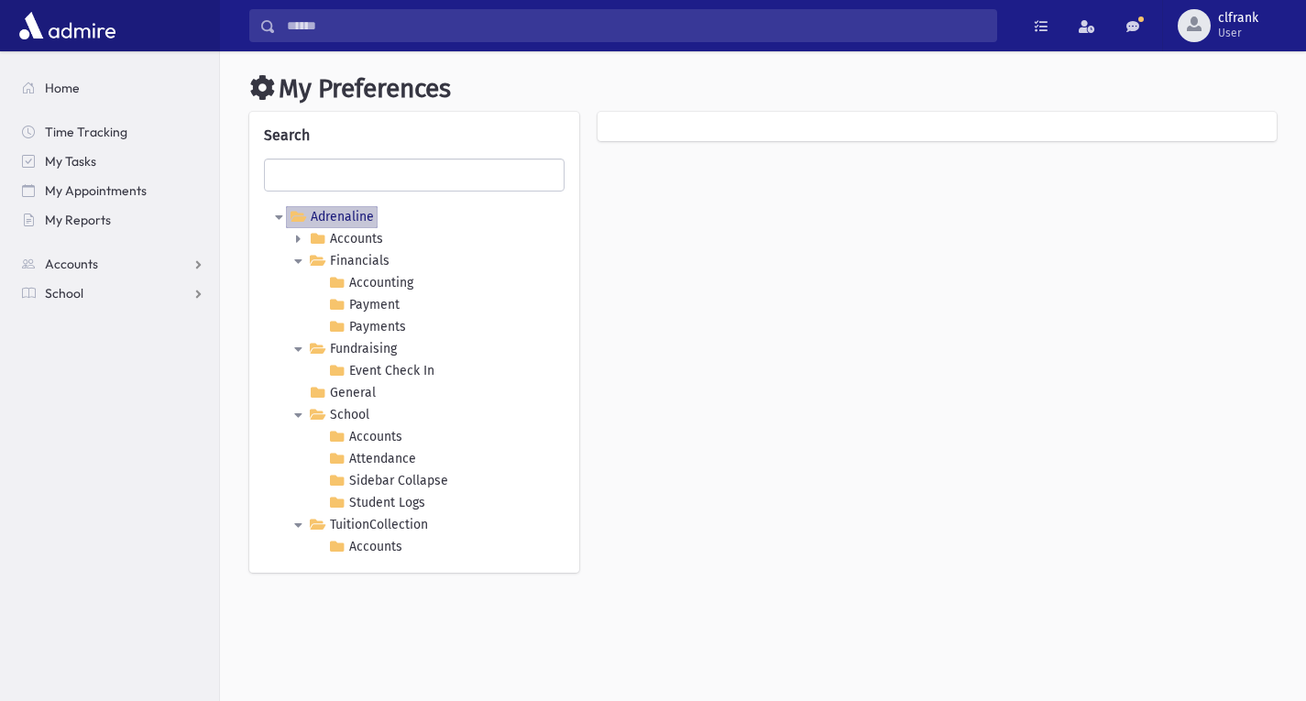
click at [293, 243] on icon at bounding box center [294, 239] width 22 height 22
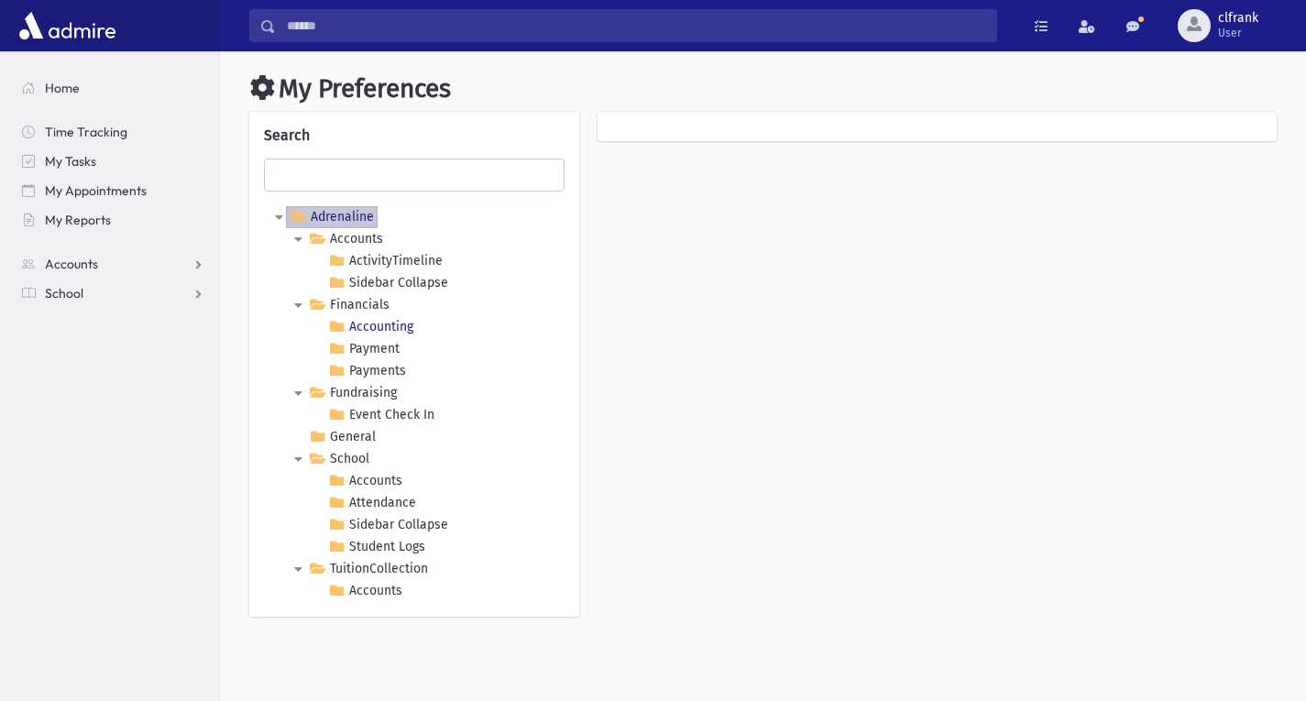
click at [376, 325] on link "Accounting" at bounding box center [370, 327] width 93 height 22
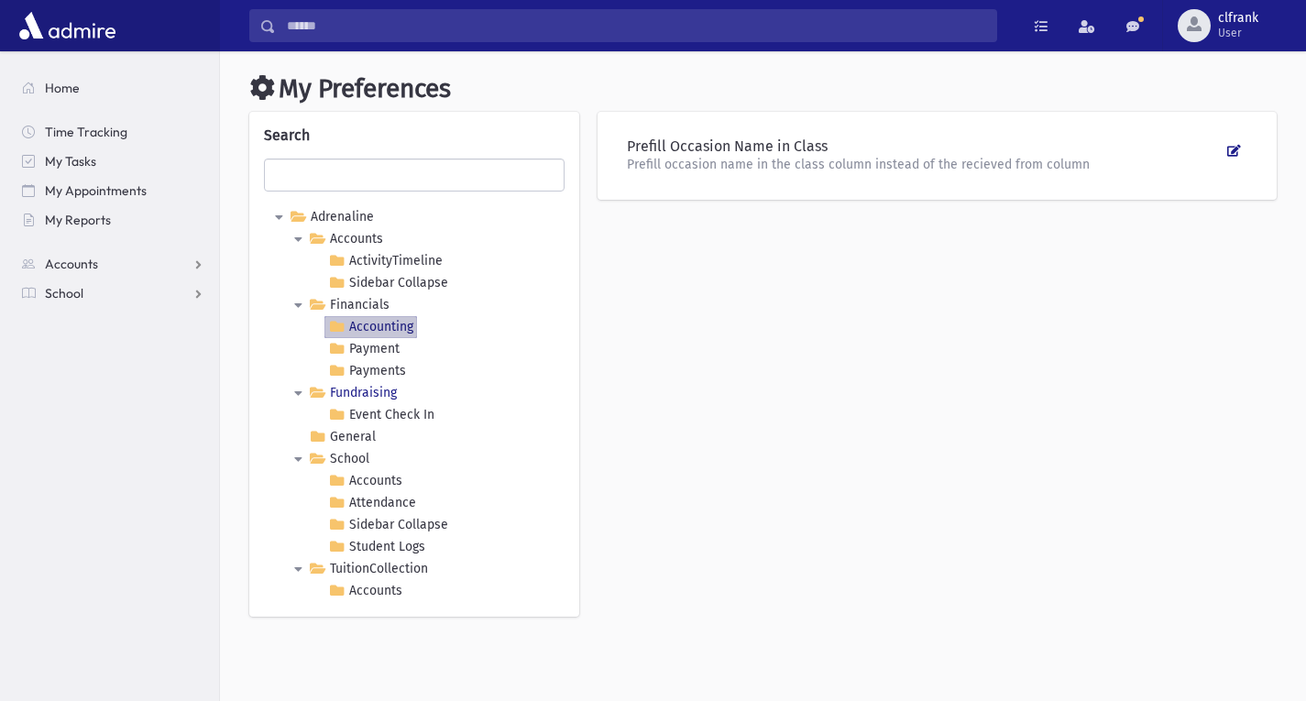
click at [379, 383] on link "Fundraising" at bounding box center [352, 393] width 95 height 22
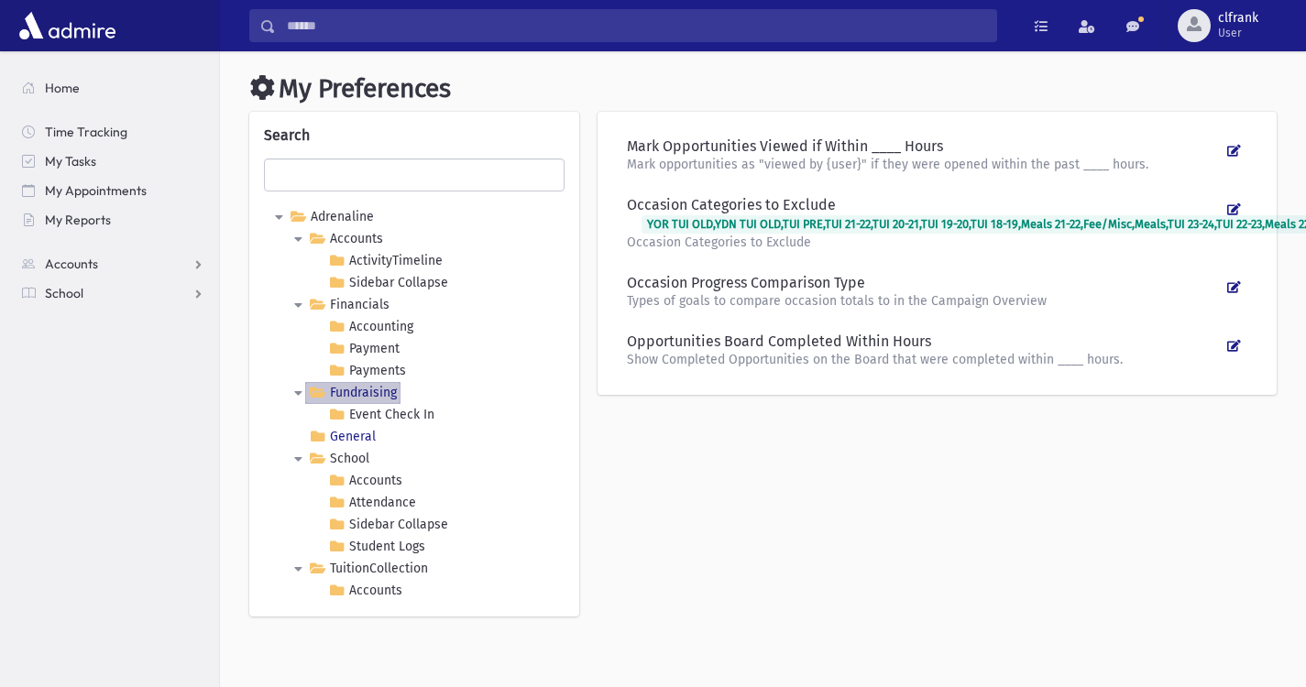
click at [364, 431] on link "General" at bounding box center [342, 437] width 74 height 22
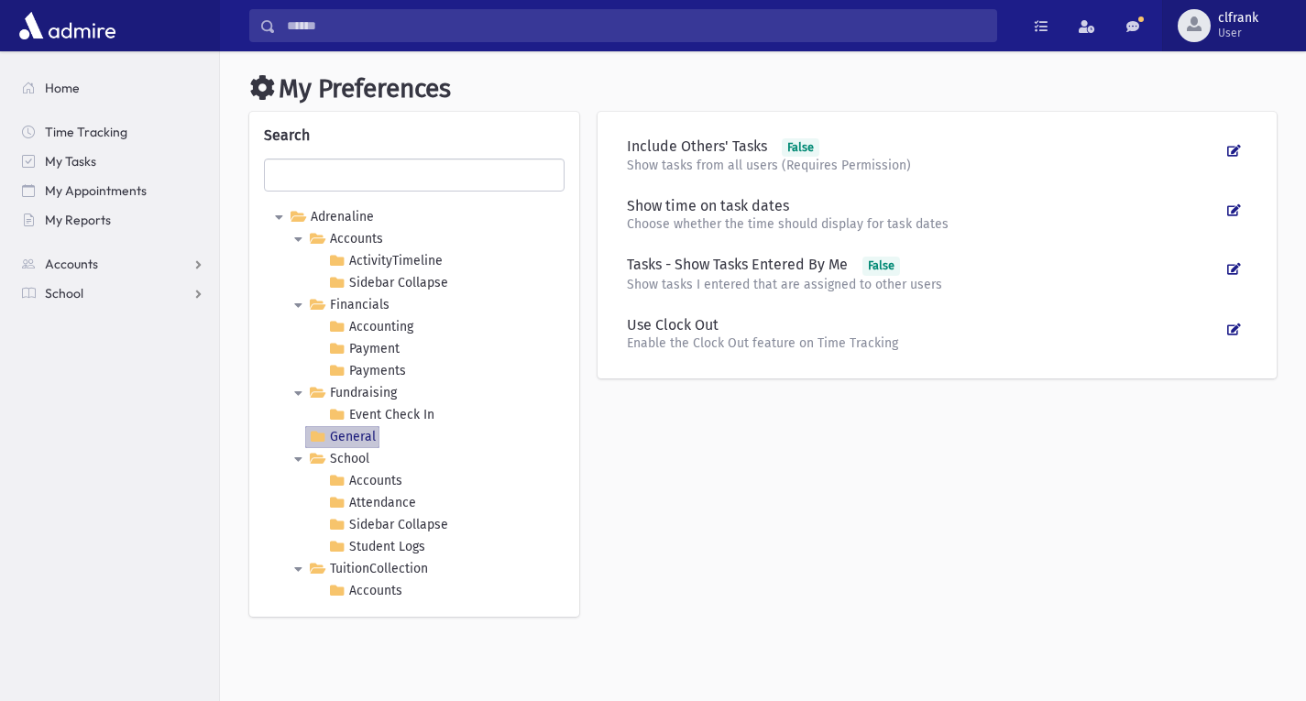
click at [1244, 27] on span "User" at bounding box center [1238, 33] width 40 height 15
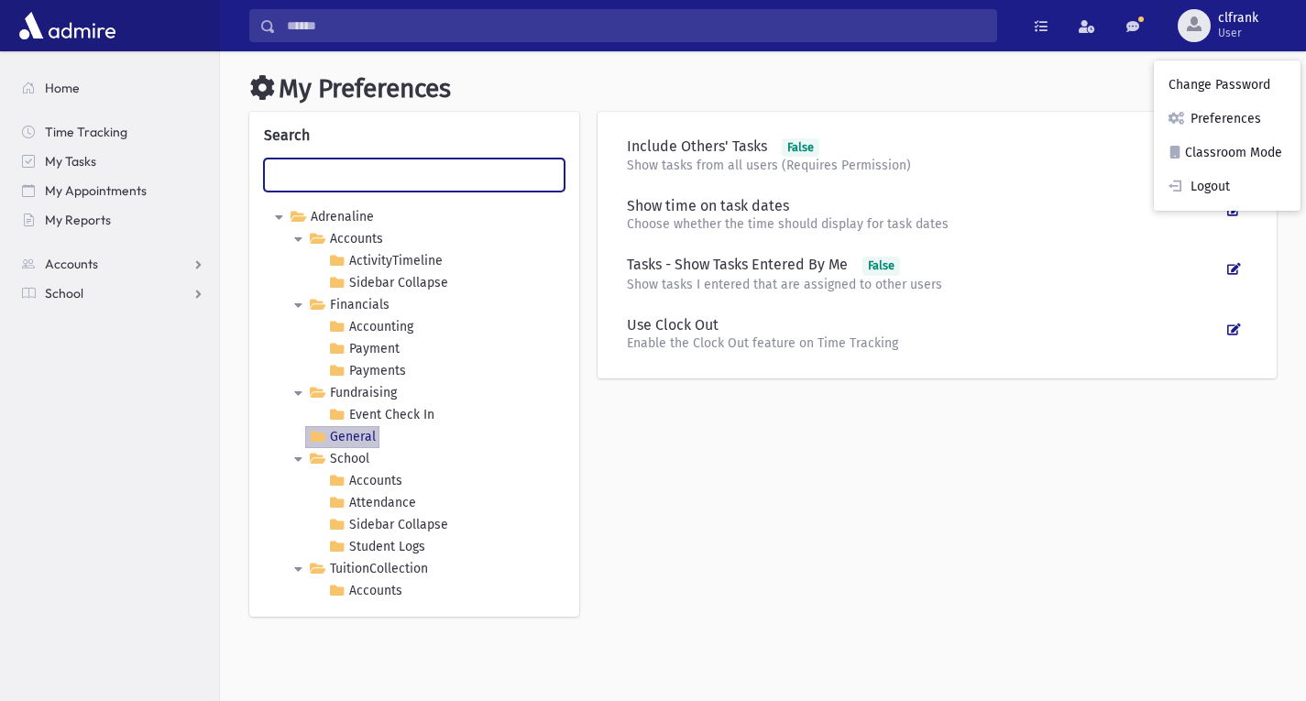
click at [368, 171] on input "text" at bounding box center [414, 175] width 301 height 33
type input "*******"
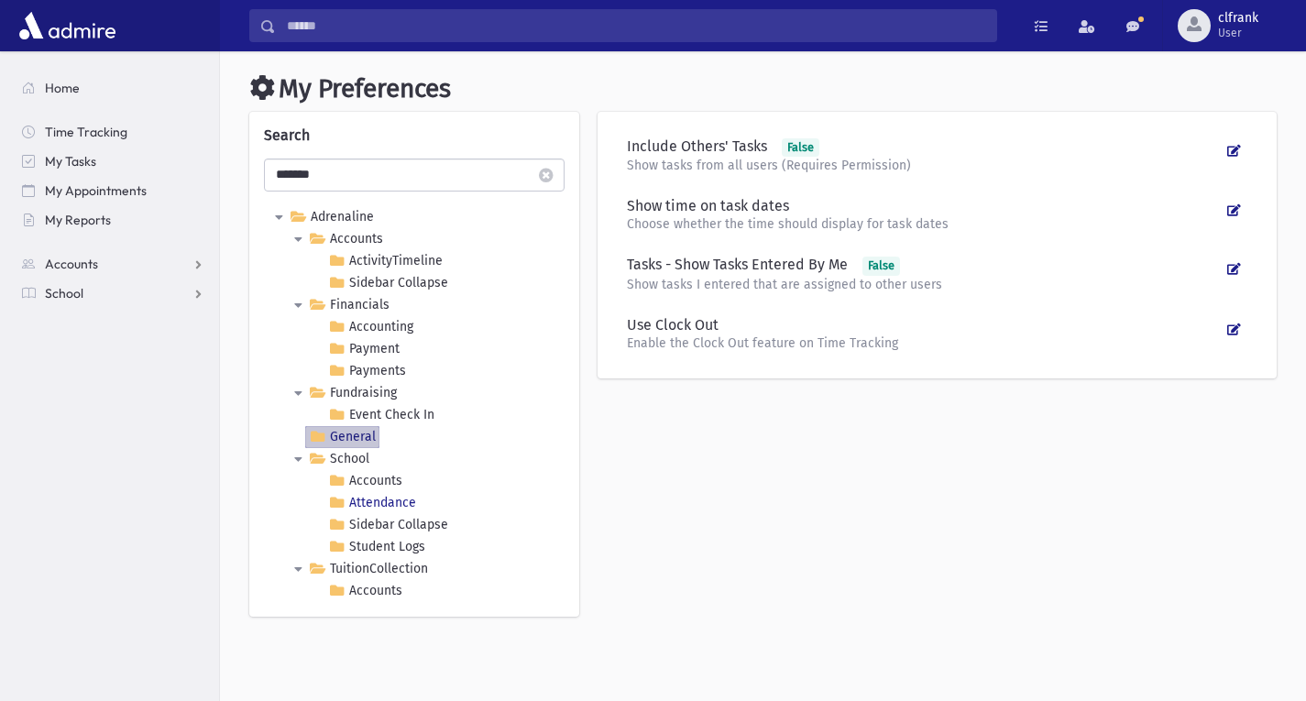
click at [402, 510] on link "Attendance" at bounding box center [371, 503] width 95 height 22
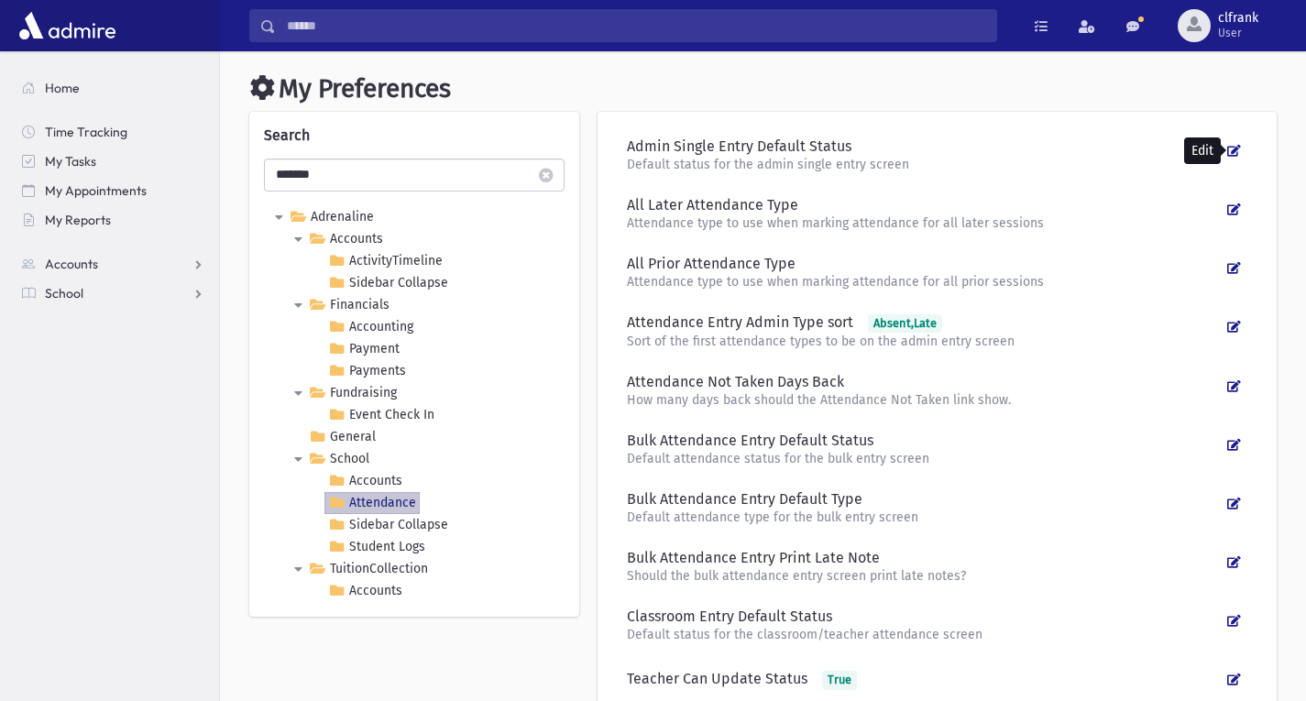
click at [1235, 153] on icon at bounding box center [1234, 151] width 14 height 12
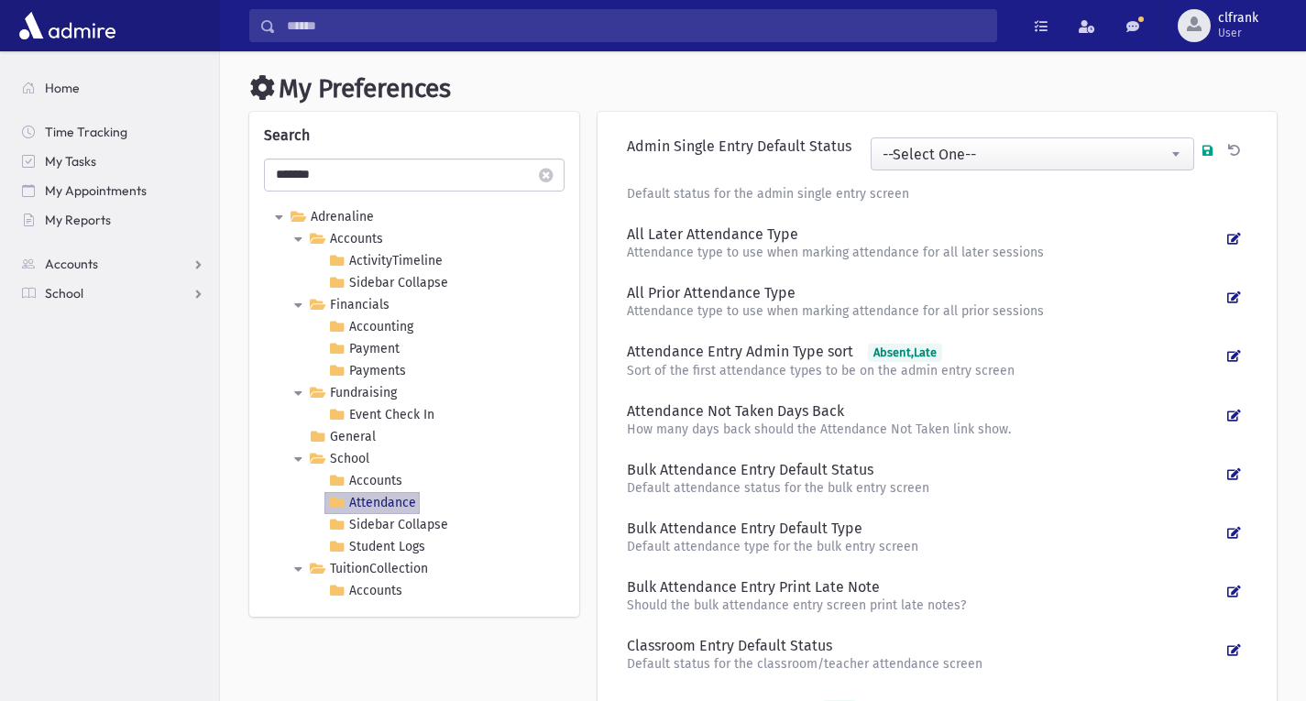
click at [1036, 146] on span "--Select One--" at bounding box center [1033, 154] width 322 height 33
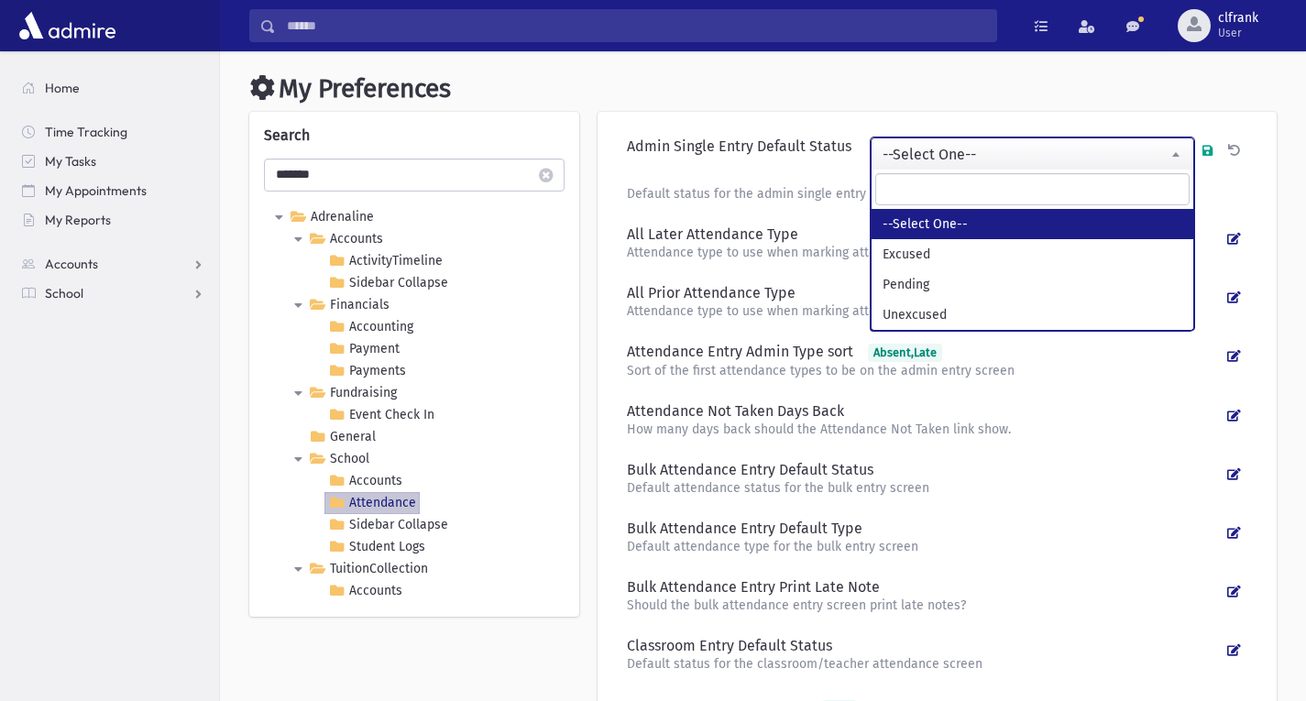
click at [1019, 115] on div "**********" at bounding box center [937, 430] width 679 height 637
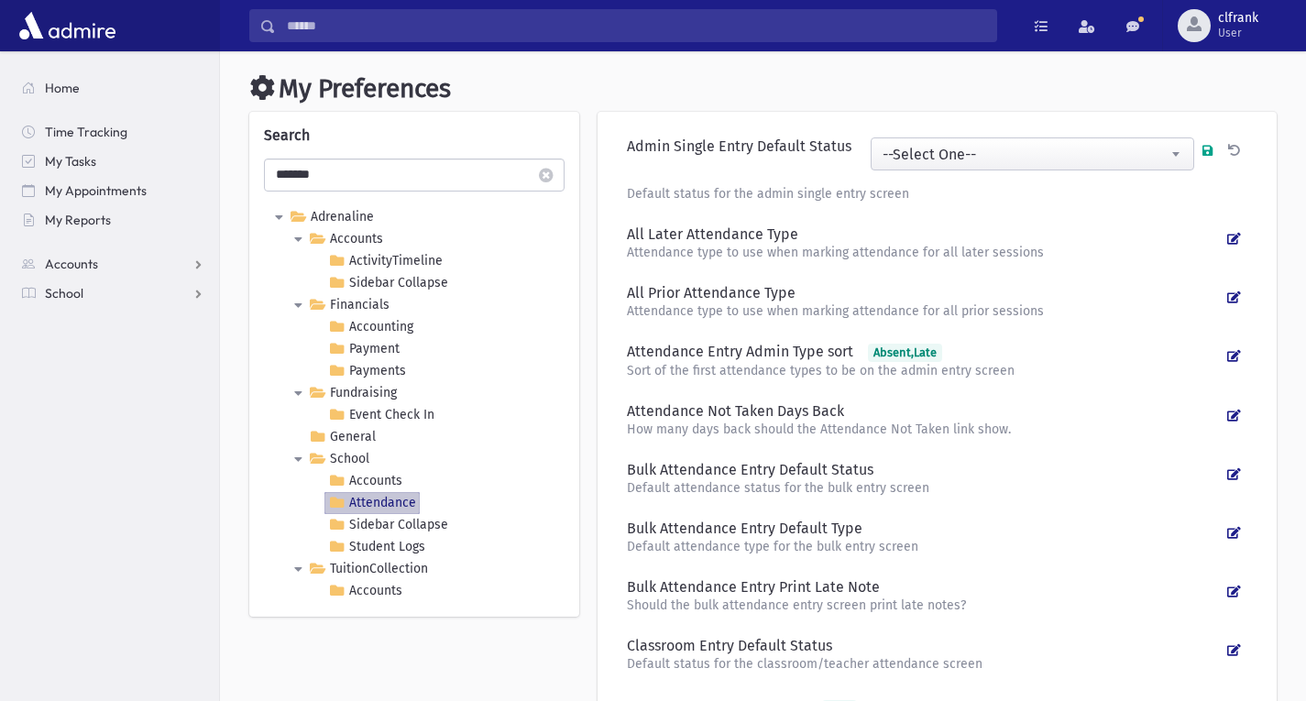
click at [1223, 154] on div at bounding box center [1234, 150] width 27 height 27
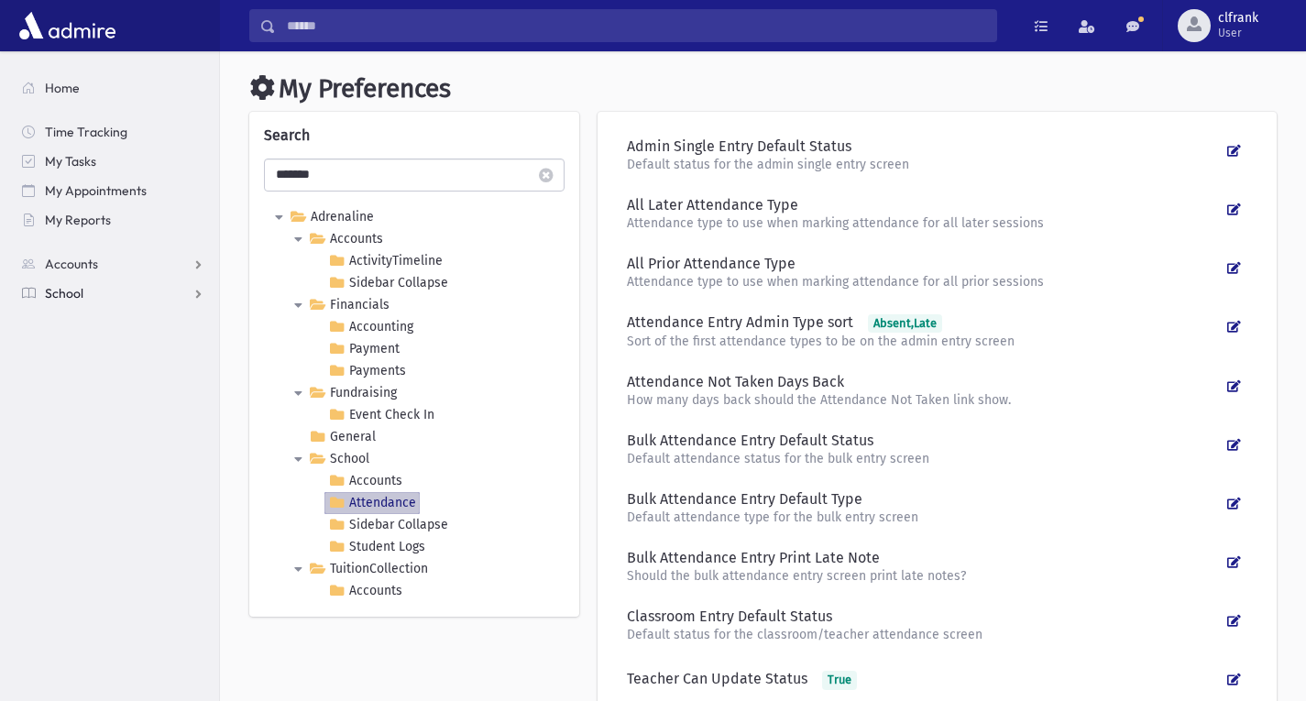
click at [81, 287] on span "School" at bounding box center [64, 293] width 38 height 16
click at [79, 353] on span "Attendance" at bounding box center [89, 352] width 68 height 16
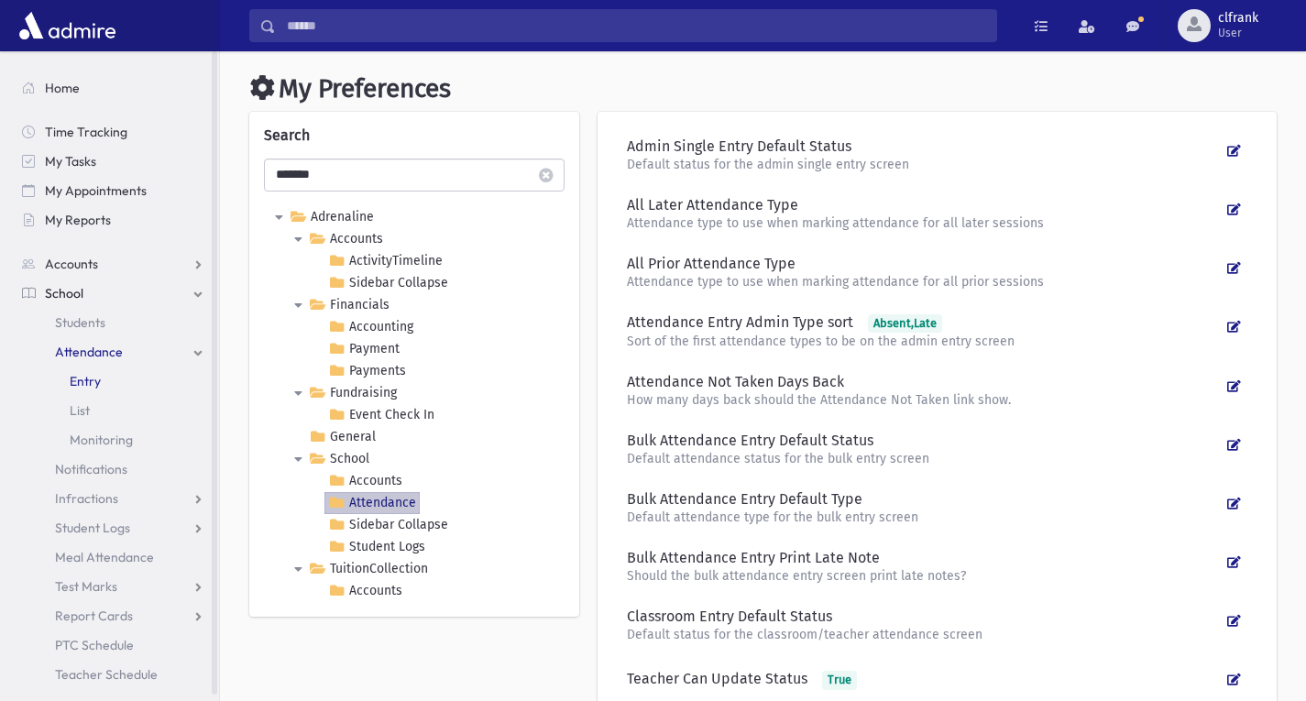
click at [96, 389] on span "Entry" at bounding box center [85, 381] width 31 height 16
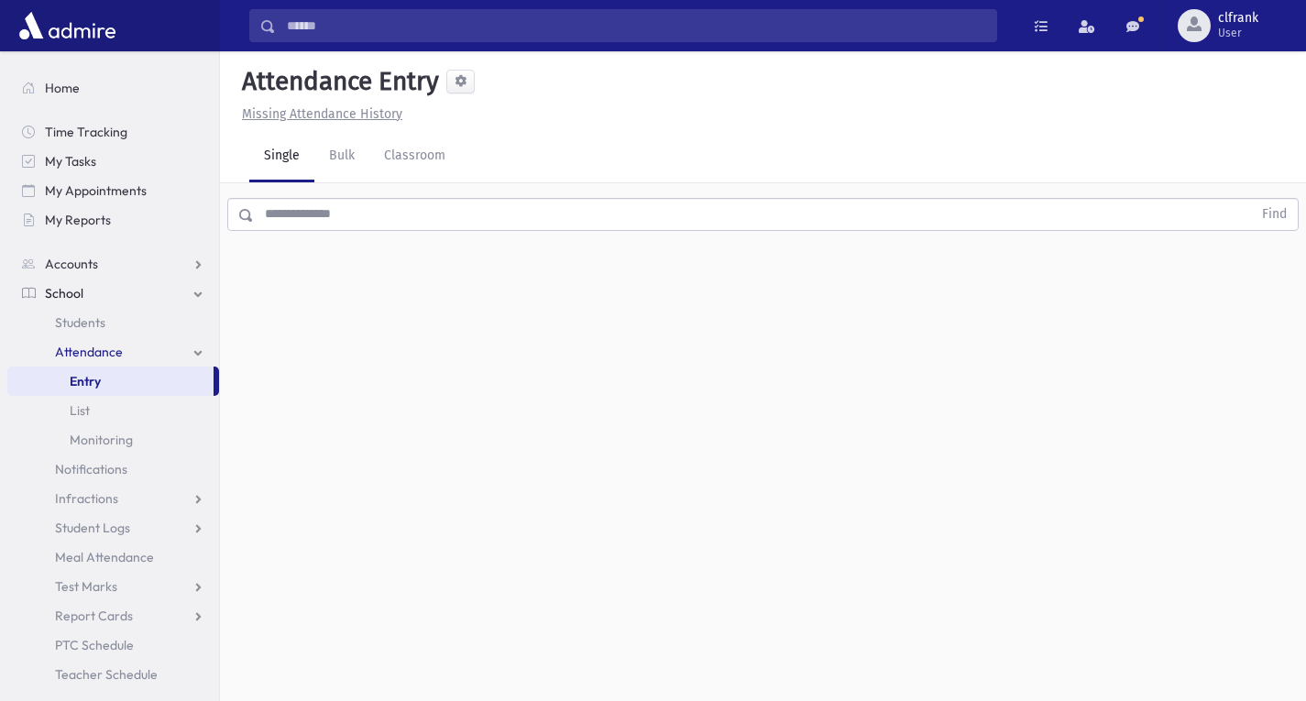
click at [369, 206] on input "text" at bounding box center [753, 214] width 998 height 33
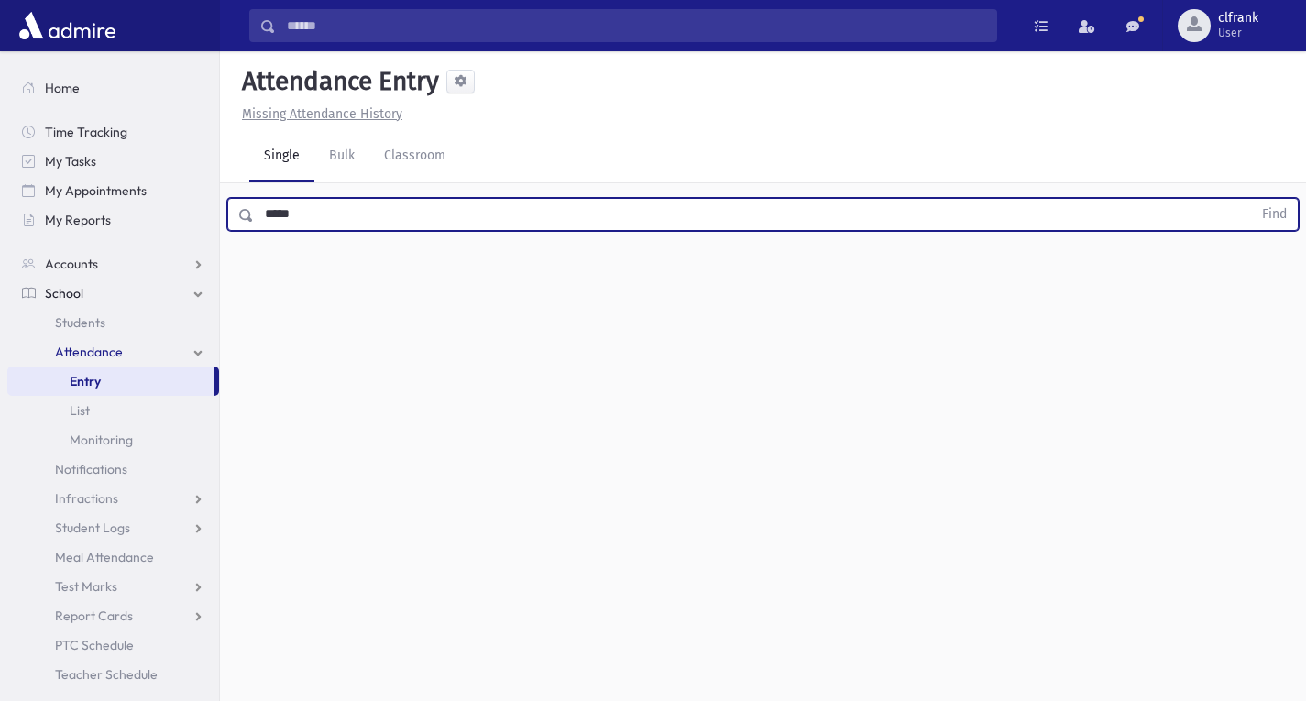
type input "*****"
click at [1251, 199] on button "Find" at bounding box center [1274, 214] width 47 height 31
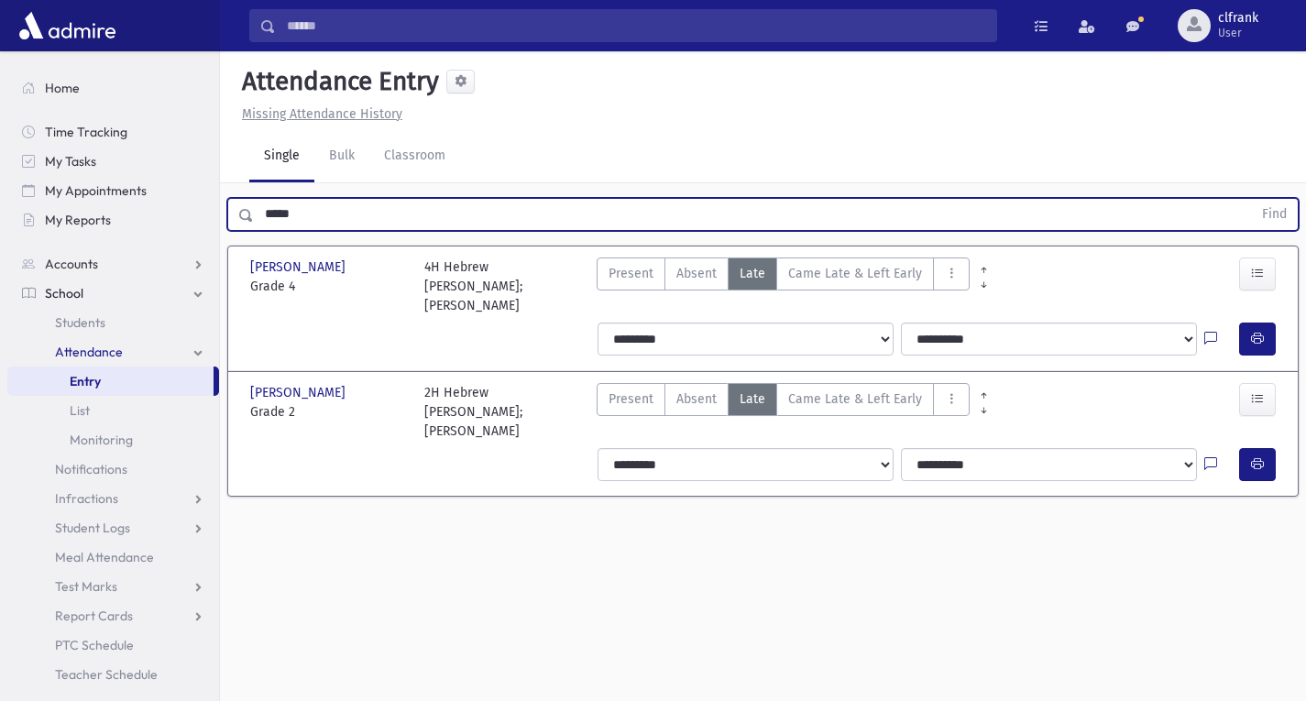
click at [594, 271] on div "Present P Absent A Late L Came Late & Left Early L & LE Cut Class C LE" at bounding box center [893, 287] width 609 height 58
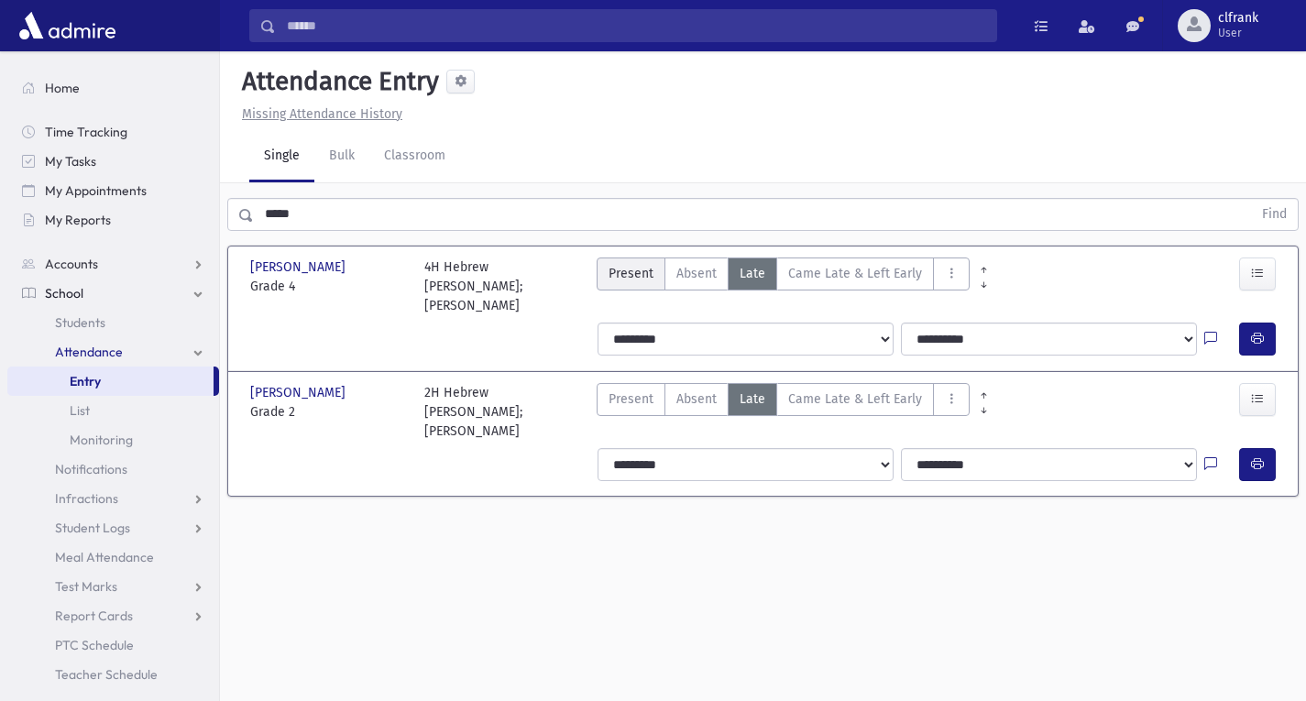
click at [615, 269] on span "Present" at bounding box center [631, 273] width 45 height 19
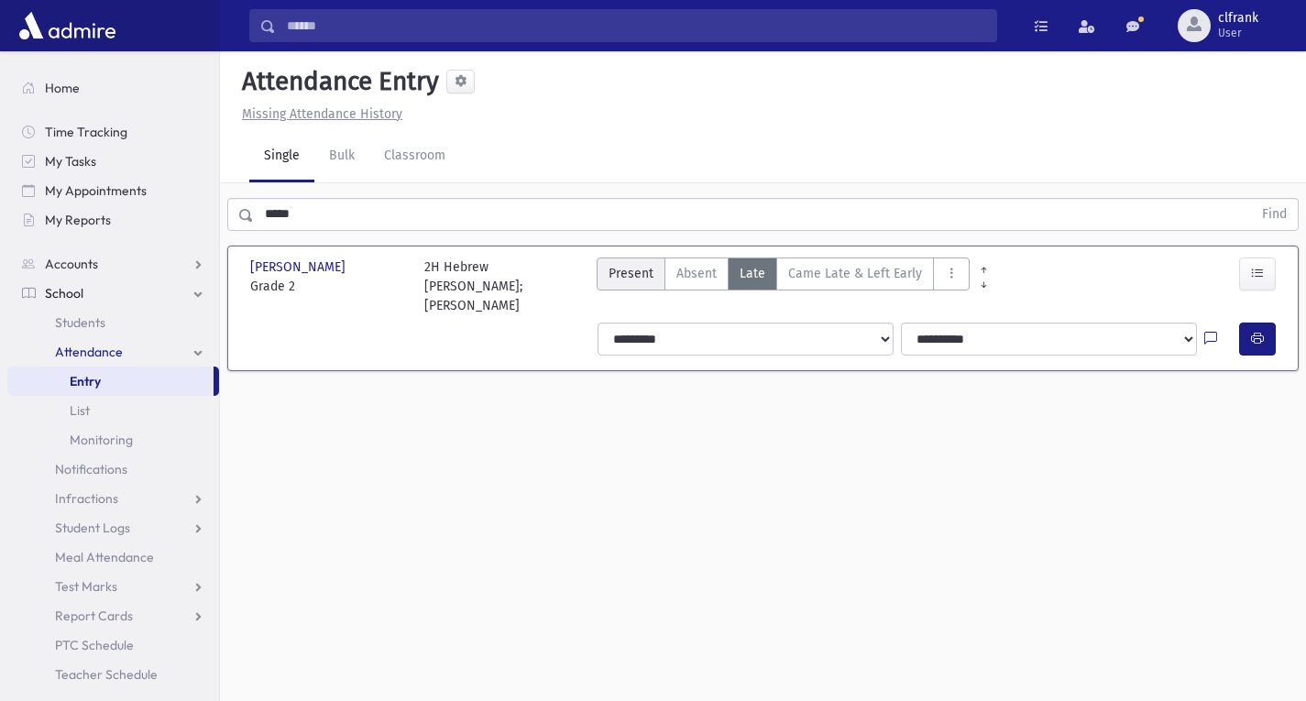
click at [635, 282] on span "Present" at bounding box center [631, 273] width 45 height 19
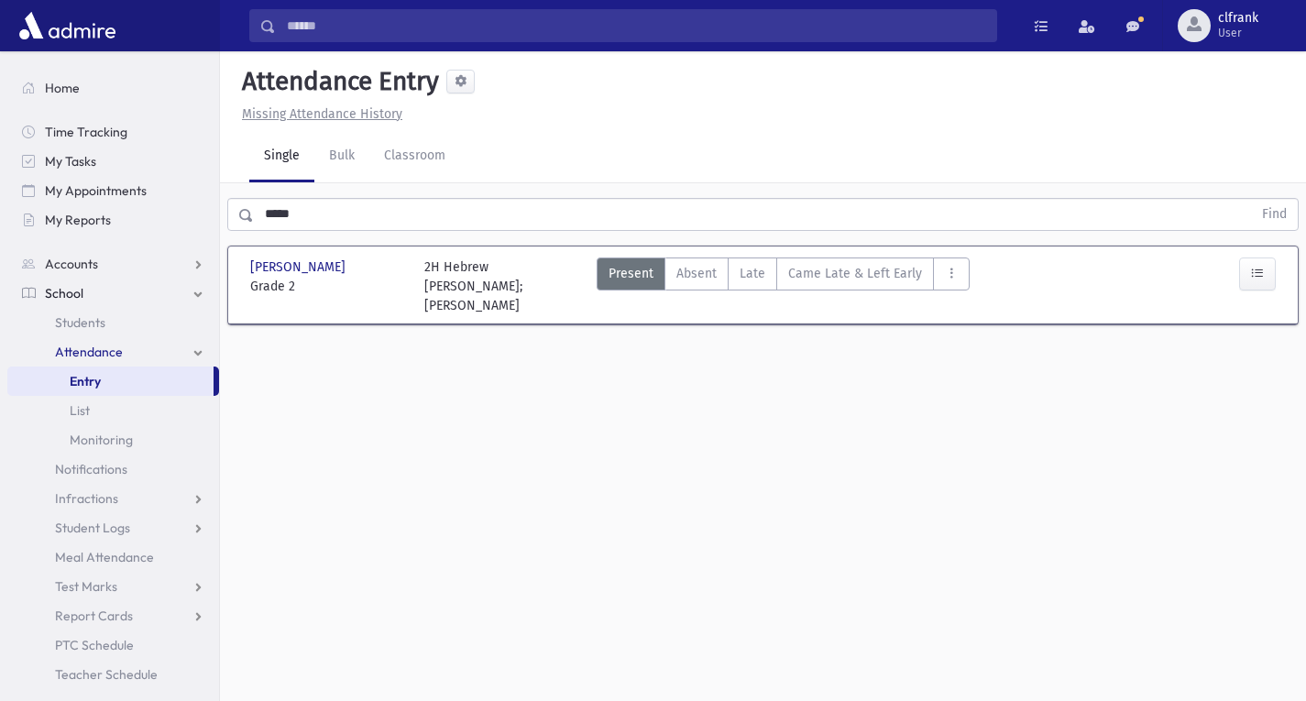
click at [386, 222] on input "*****" at bounding box center [753, 214] width 998 height 33
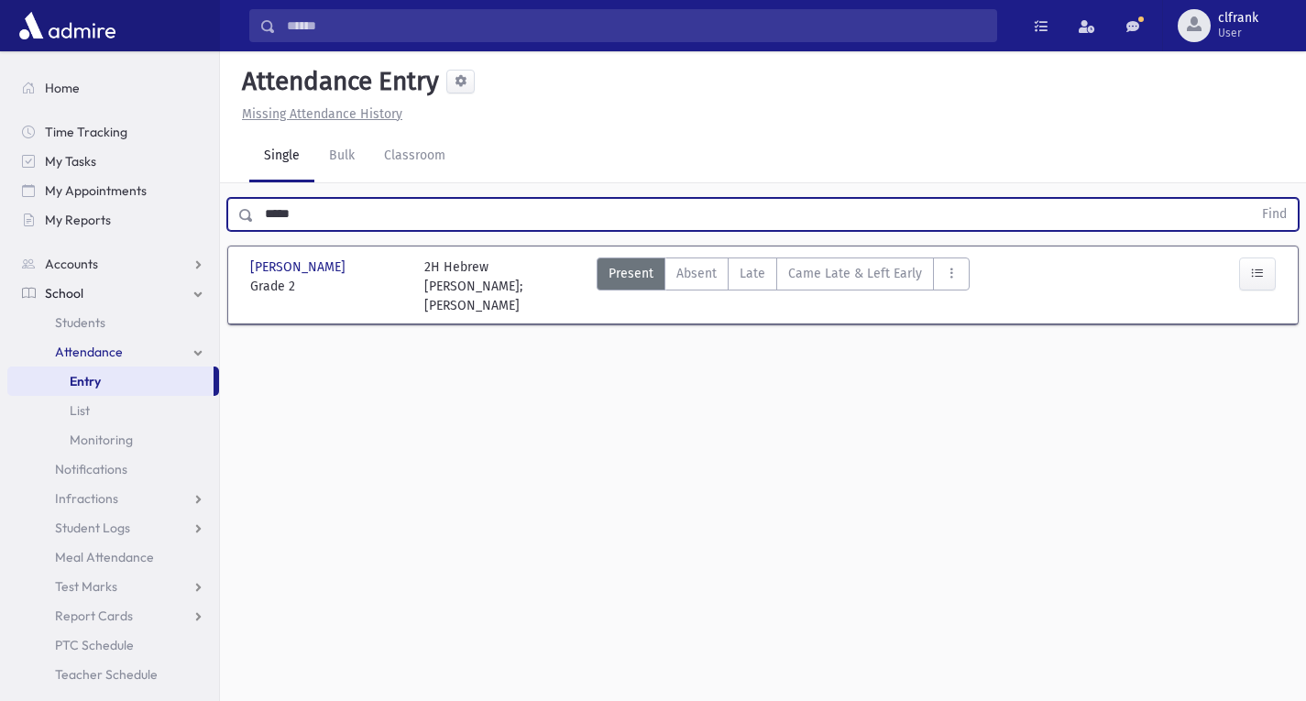
click at [1251, 199] on button "Find" at bounding box center [1274, 214] width 47 height 31
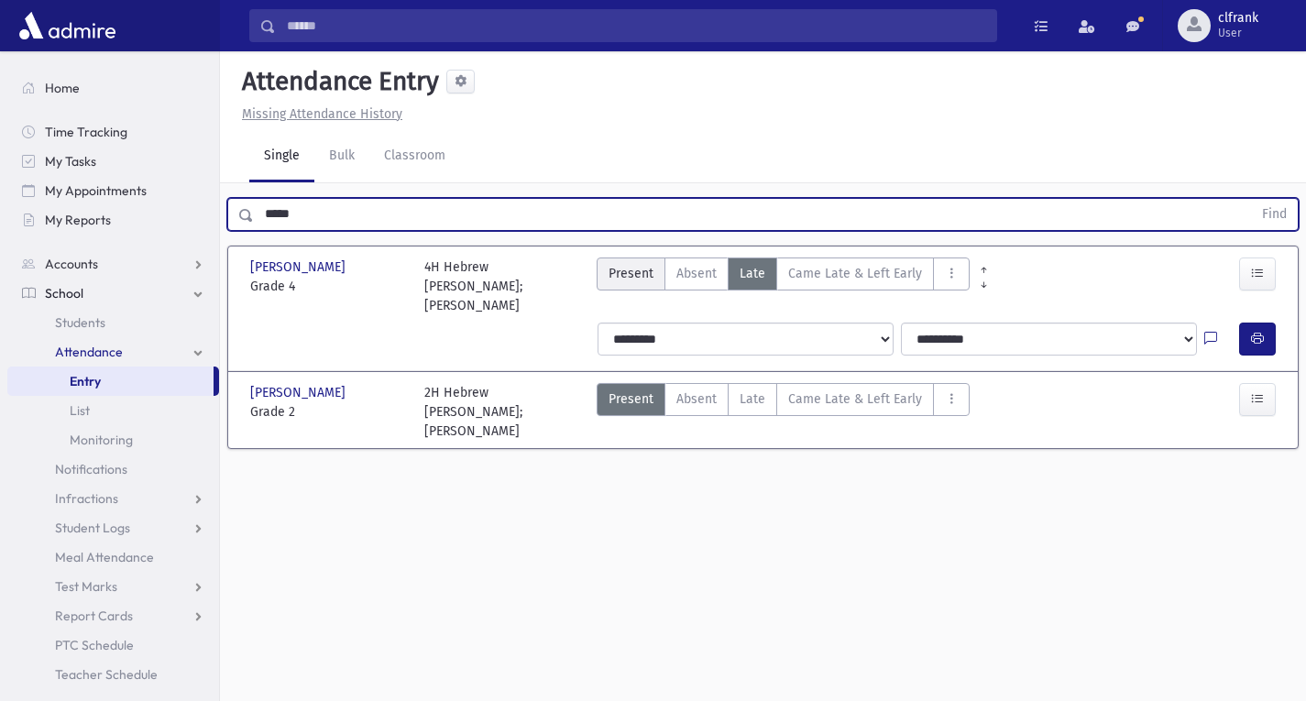
click at [653, 272] on label "Present P" at bounding box center [631, 274] width 69 height 33
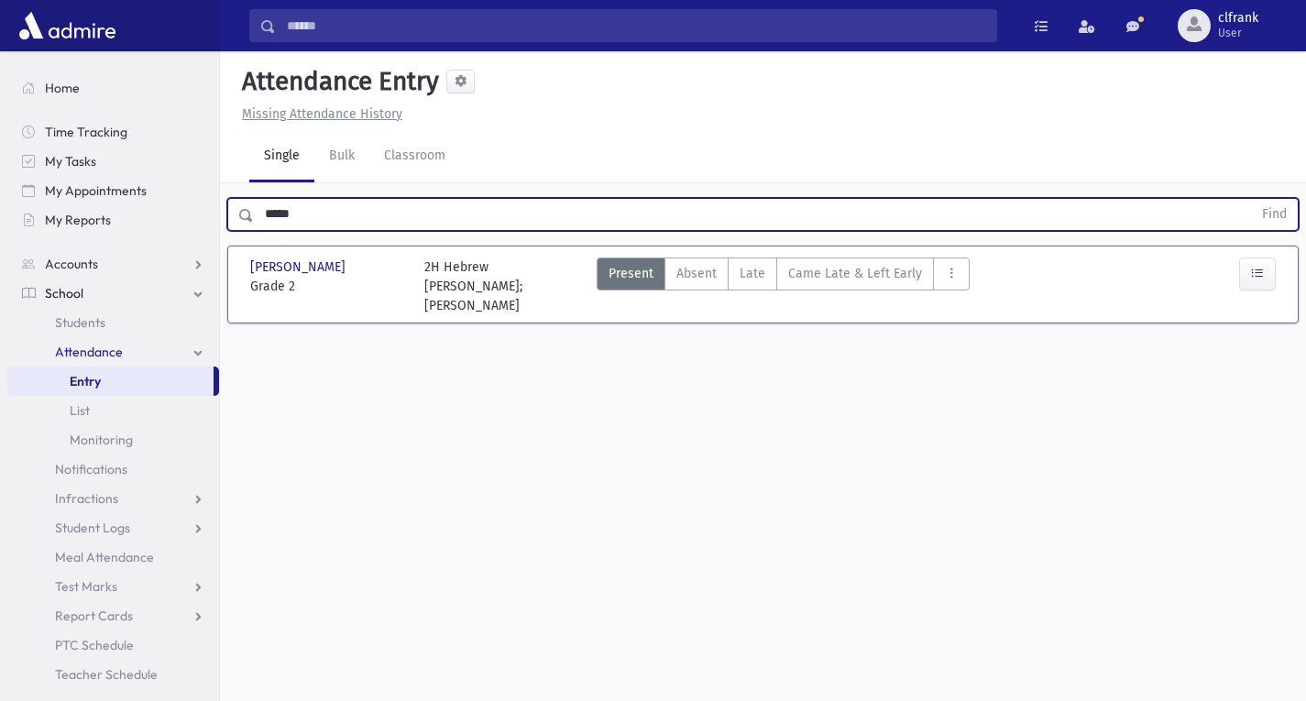
click at [392, 219] on input "*****" at bounding box center [753, 214] width 998 height 33
click at [1251, 199] on button "Find" at bounding box center [1274, 214] width 47 height 31
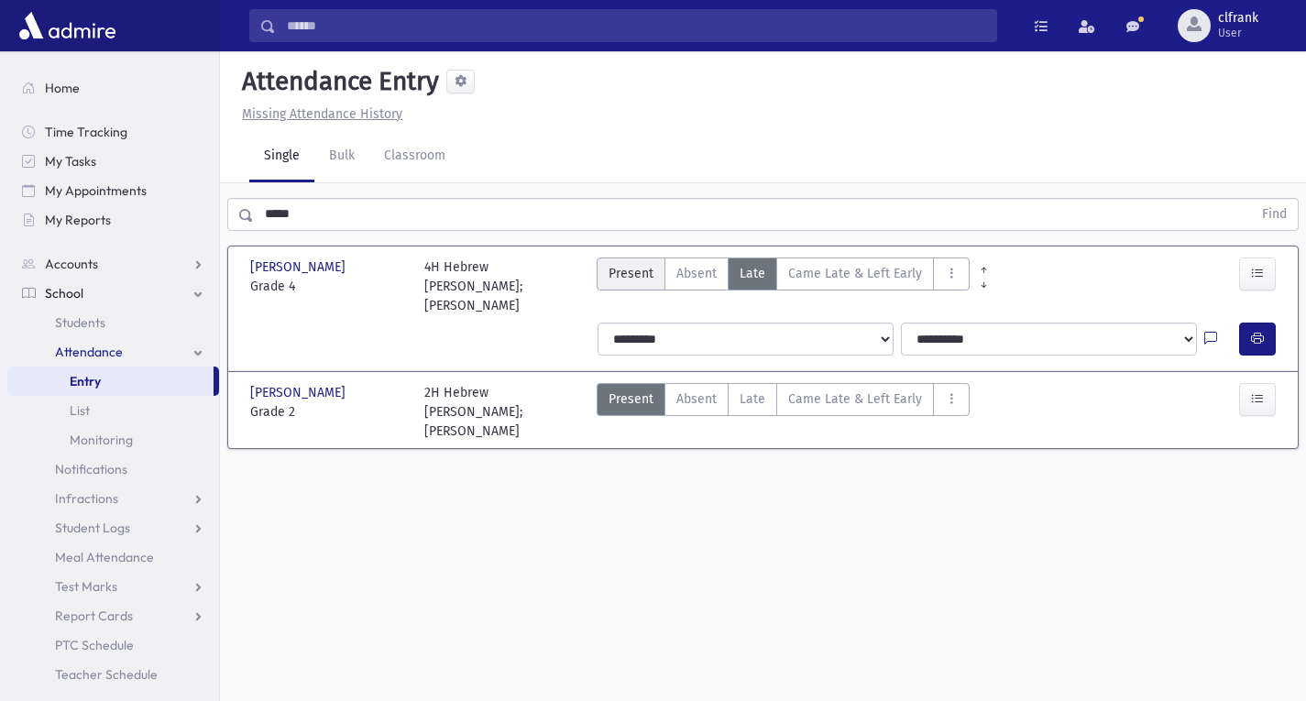
click at [626, 262] on label "Present P" at bounding box center [631, 274] width 69 height 33
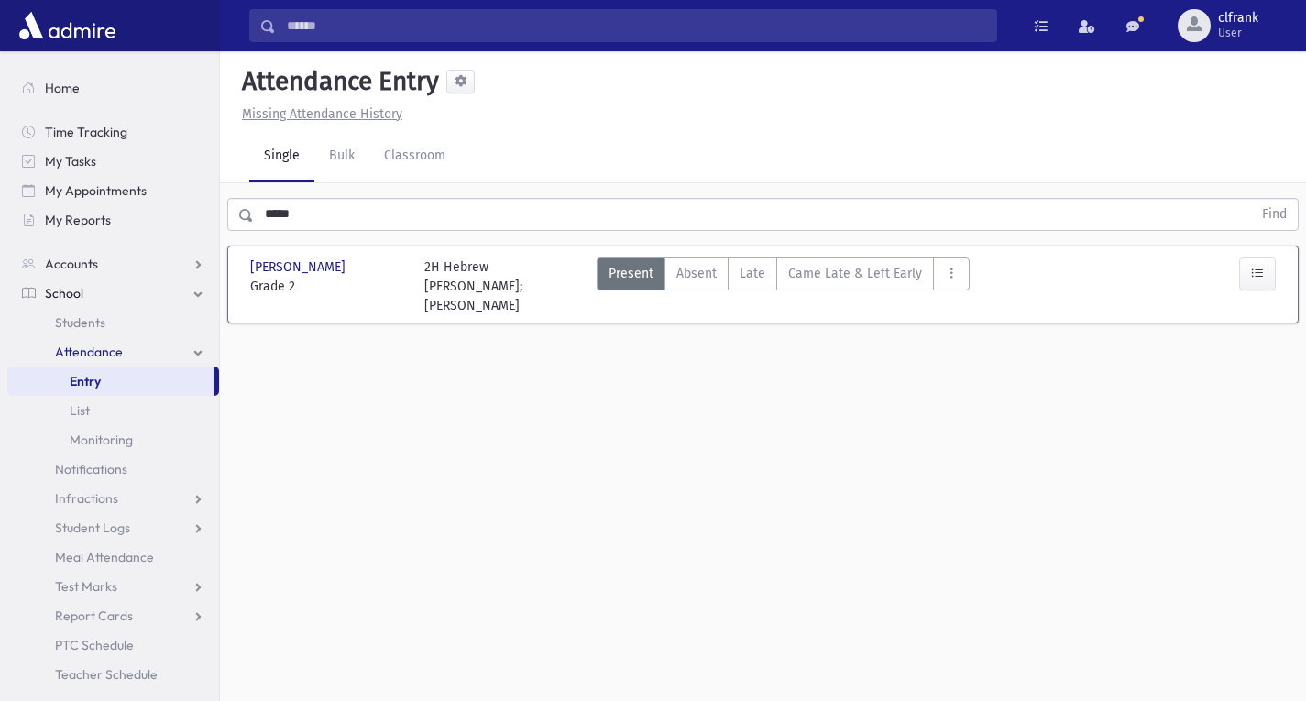
click at [970, 297] on div "Present P Absent A Late L Came Late & Left Early L & LE Cut Class C LE" at bounding box center [893, 287] width 609 height 58
click at [325, 215] on input "*****" at bounding box center [753, 214] width 998 height 33
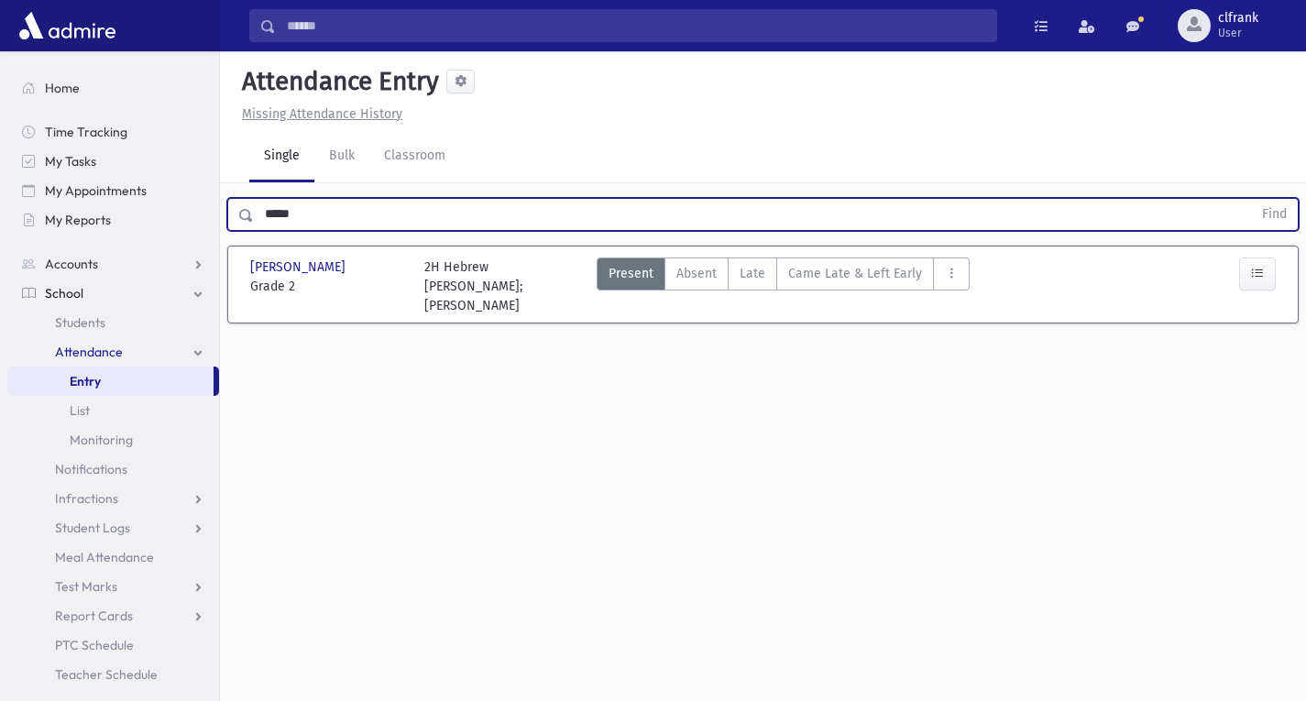
click at [563, 304] on div "2H Hebrew Biller; Rabbi Nosson" at bounding box center [502, 287] width 174 height 58
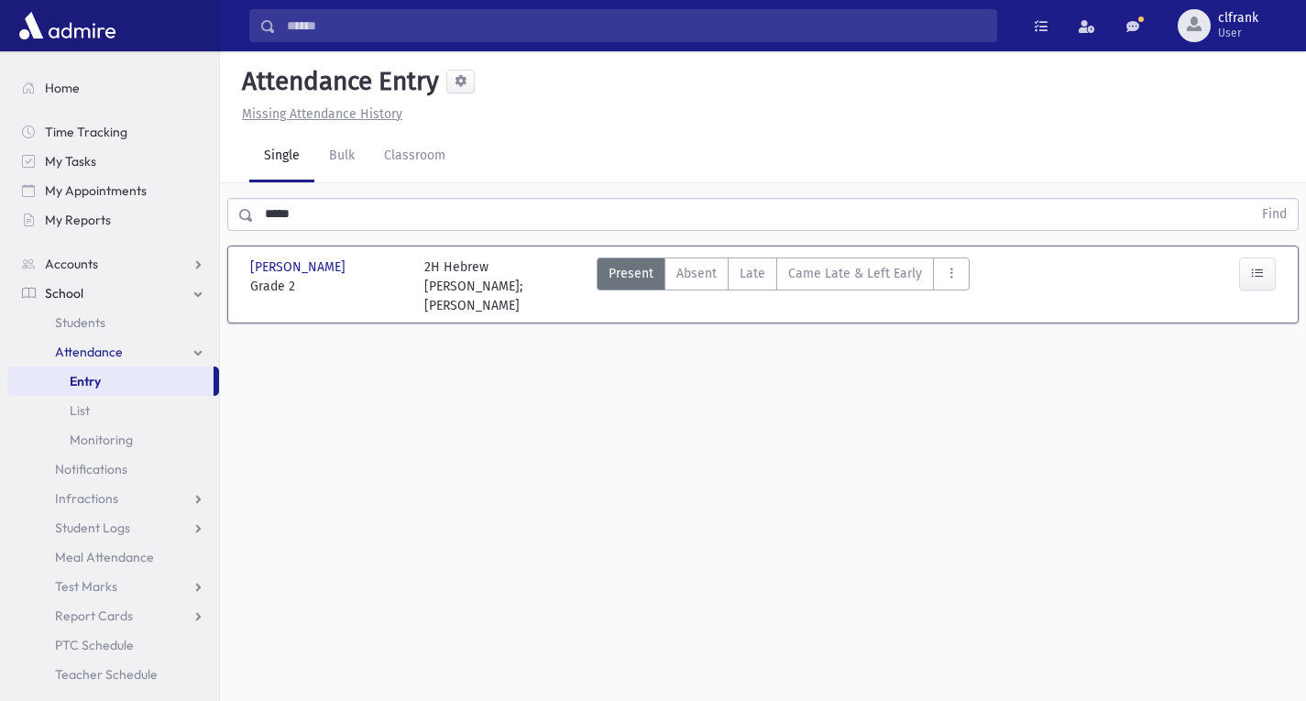
click at [581, 358] on div "Attendance Entry Missing Attendance History Single Bulk Classroom ***** Find Fr…" at bounding box center [763, 376] width 1086 height 650
click at [315, 212] on input "*****" at bounding box center [753, 214] width 998 height 33
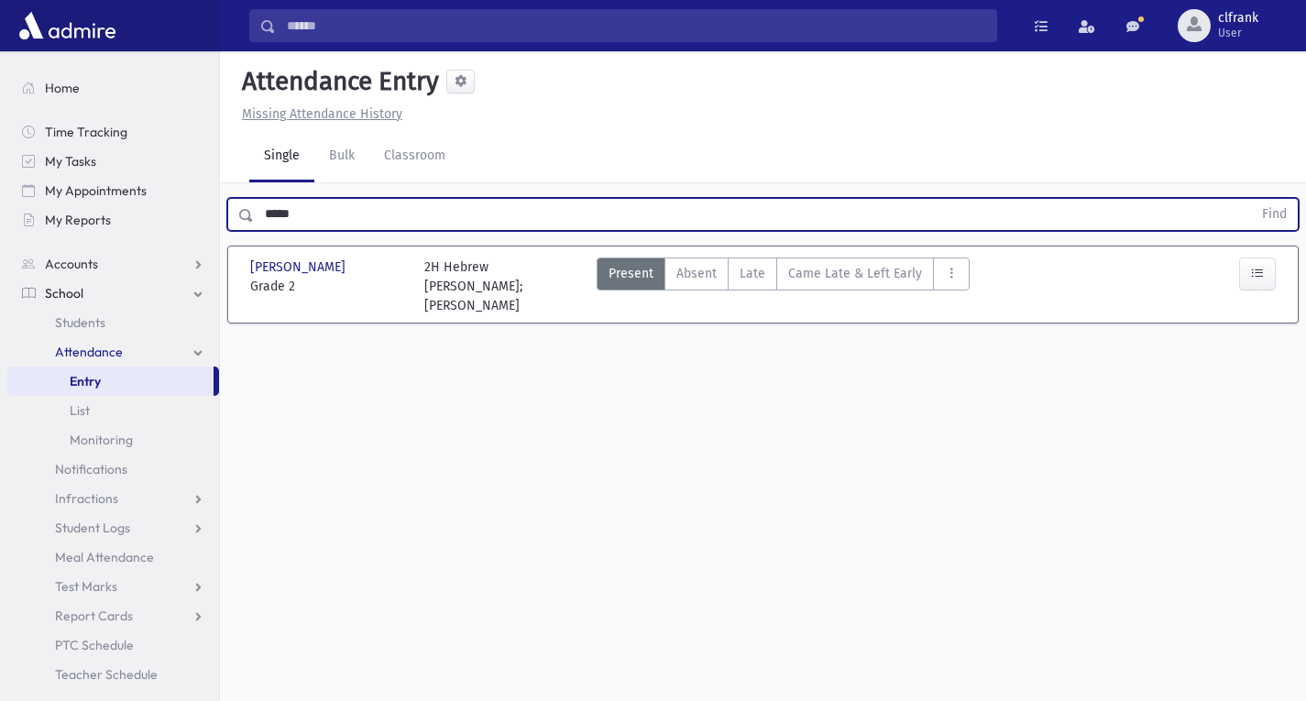
click at [1251, 199] on button "Find" at bounding box center [1274, 214] width 47 height 31
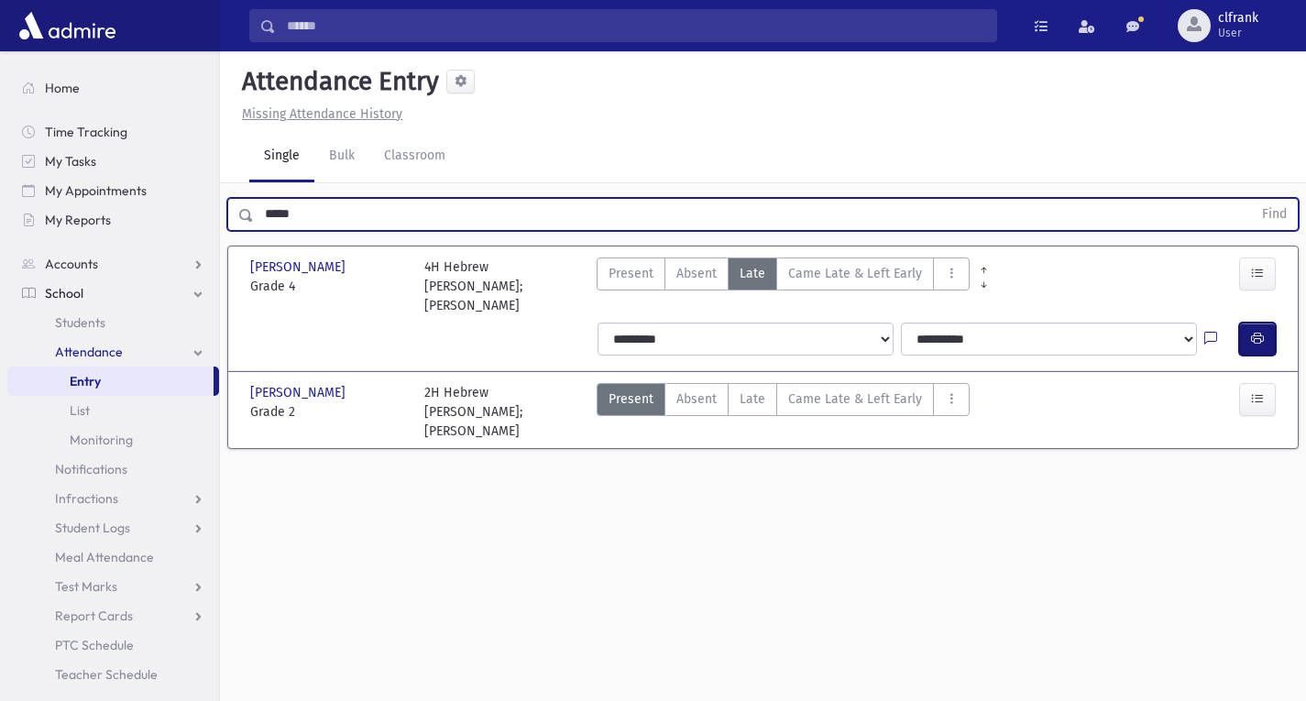
click at [1267, 345] on button "button" at bounding box center [1257, 339] width 37 height 33
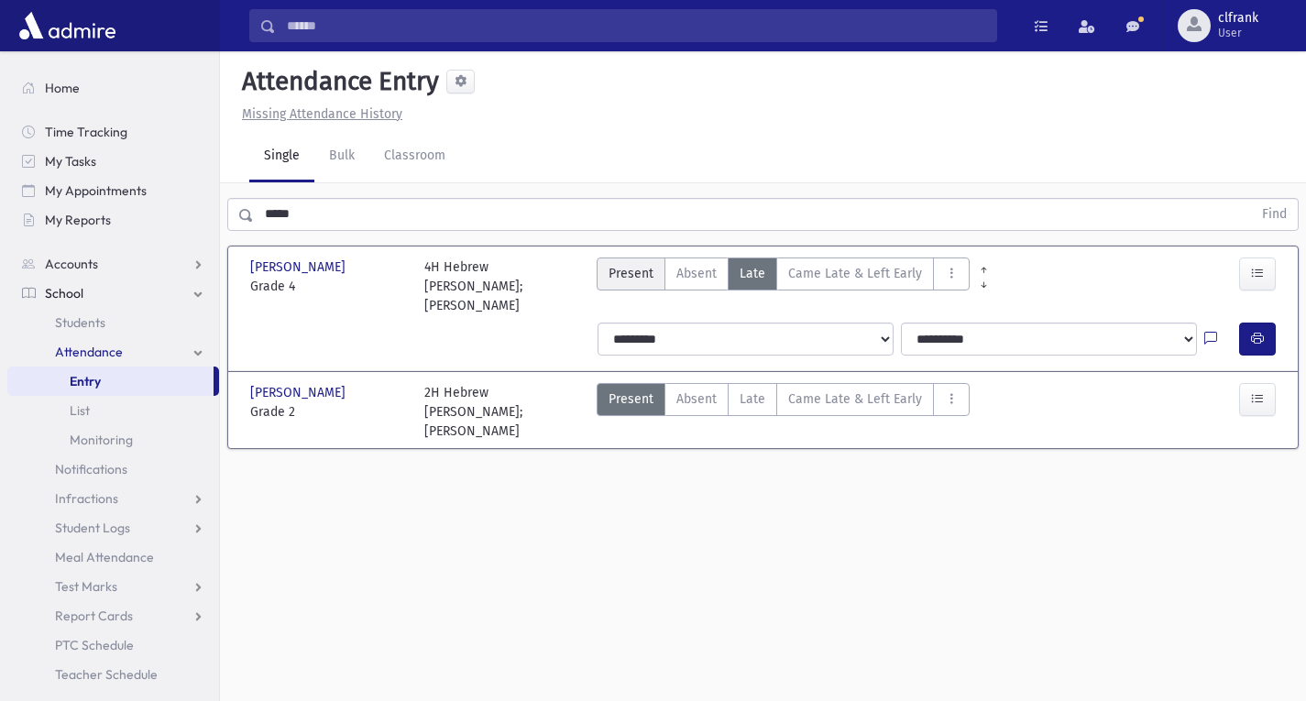
click at [642, 264] on span "Present" at bounding box center [631, 273] width 45 height 19
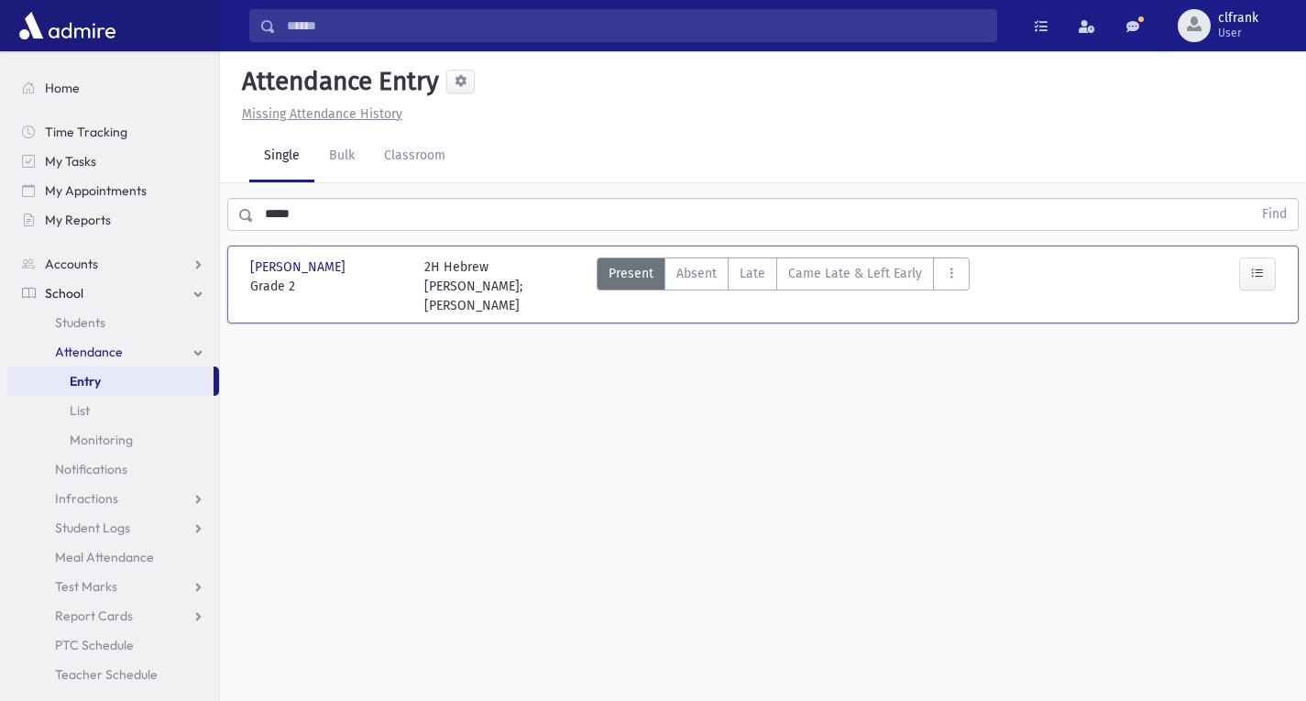
click at [1039, 313] on div "Present P Absent A Late L Came Late & Left Early L & LE Cut Class C LE" at bounding box center [893, 287] width 609 height 58
click at [1259, 279] on icon "button" at bounding box center [1257, 274] width 13 height 16
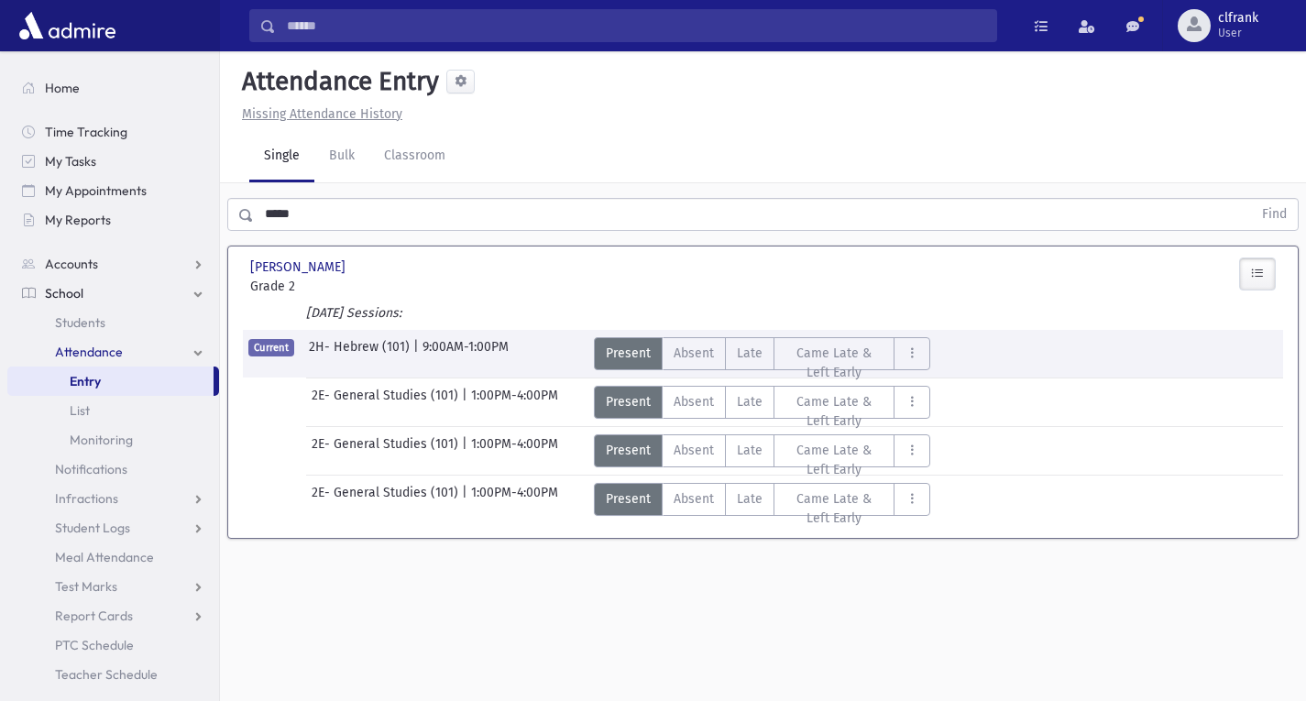
click at [314, 201] on input "*****" at bounding box center [753, 214] width 998 height 33
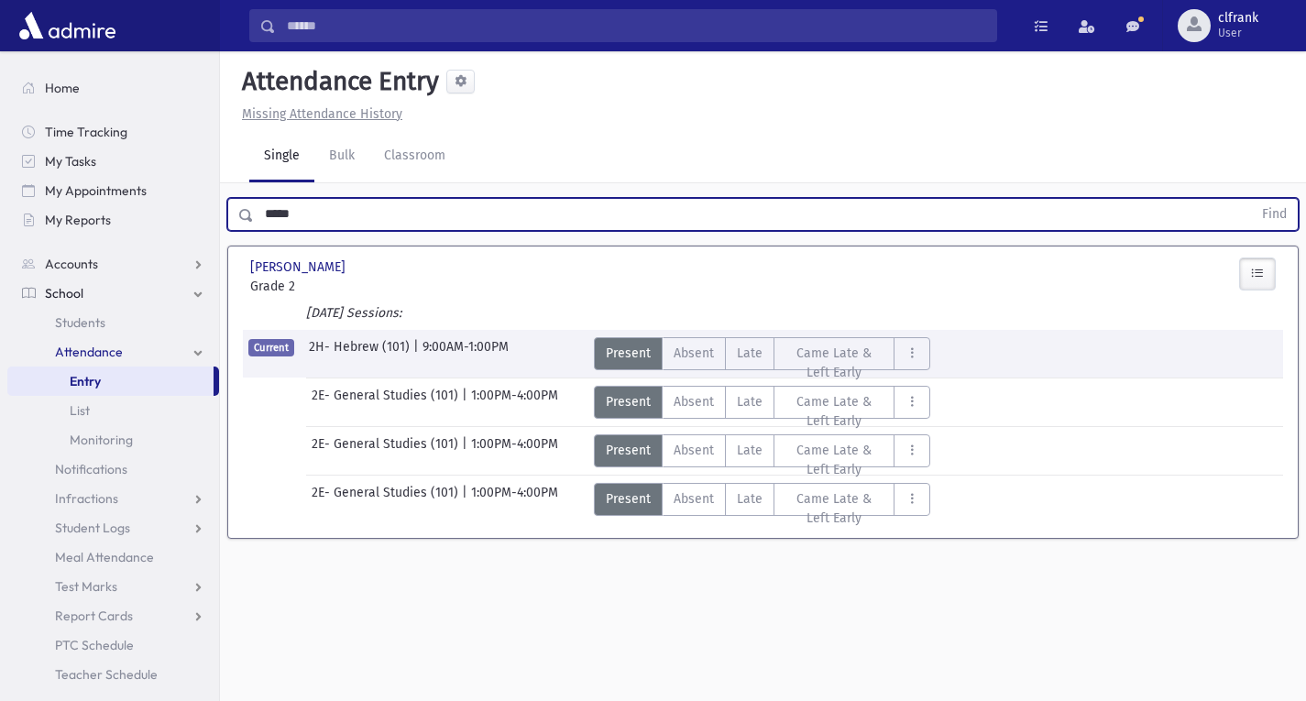
click at [1251, 199] on button "Find" at bounding box center [1274, 214] width 47 height 31
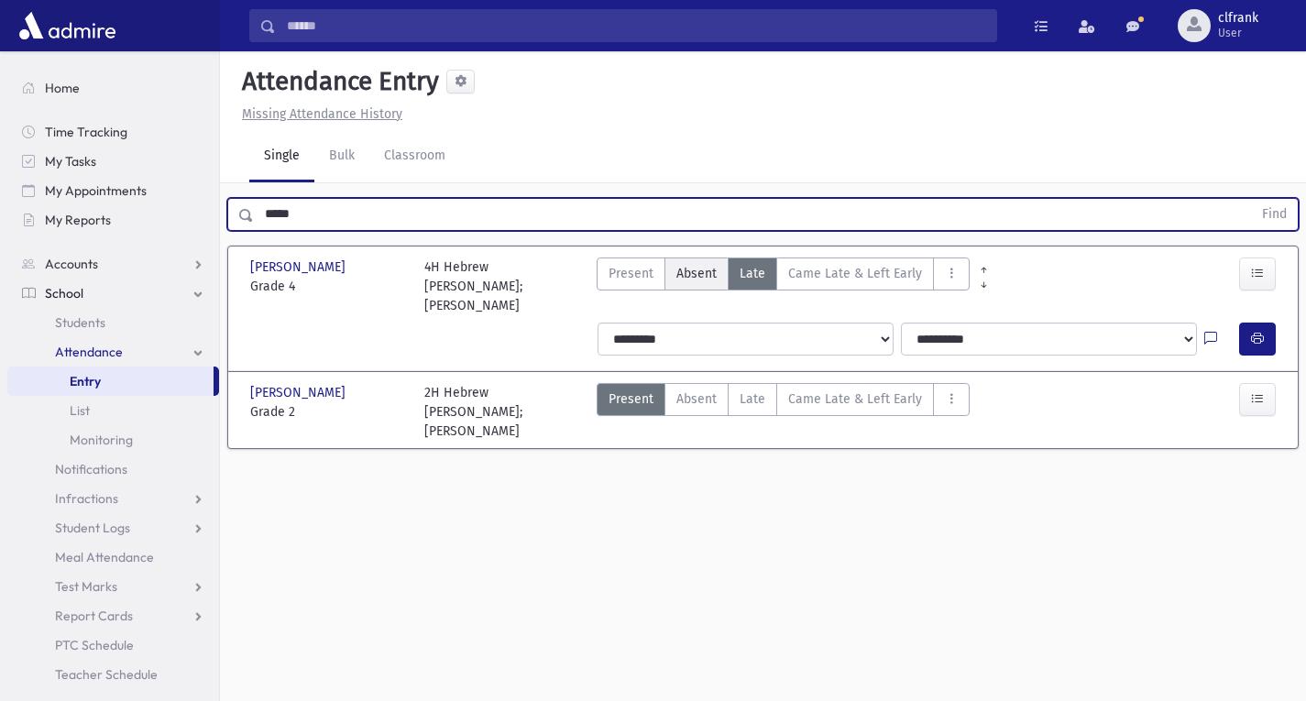
click at [693, 276] on span "Absent" at bounding box center [696, 273] width 40 height 19
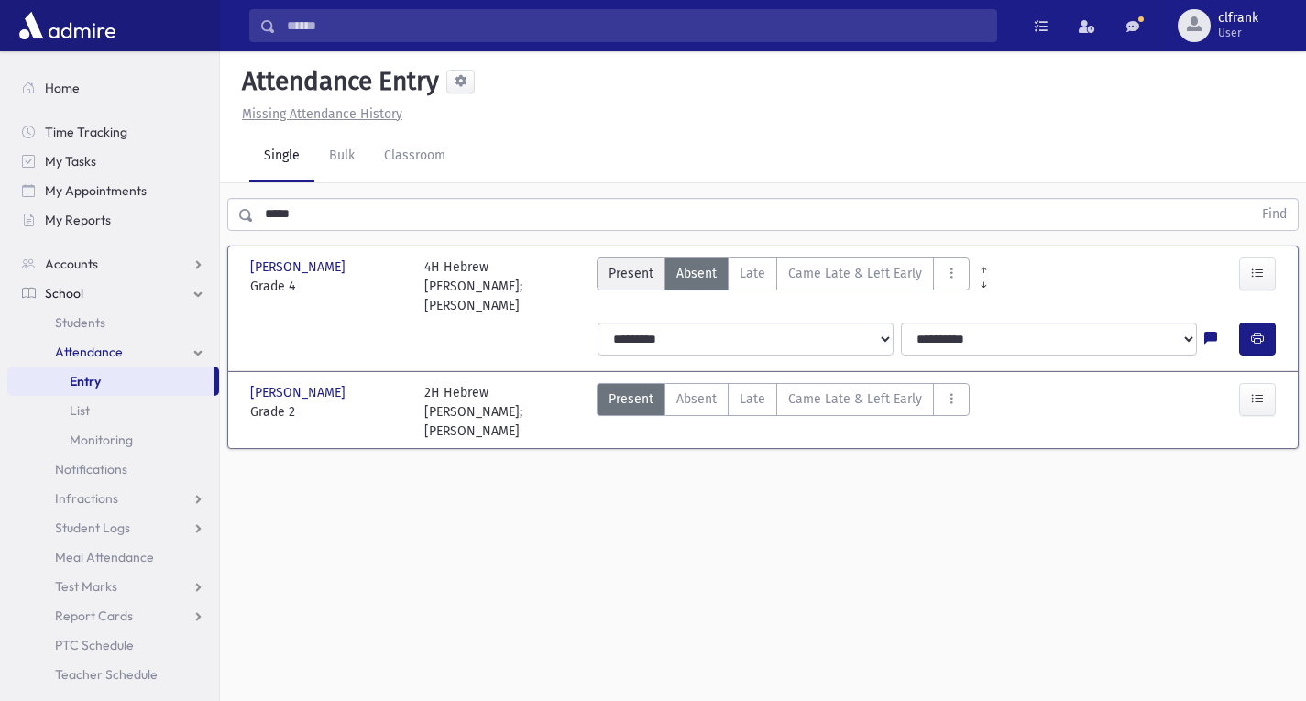
click at [634, 276] on span "Present" at bounding box center [631, 273] width 45 height 19
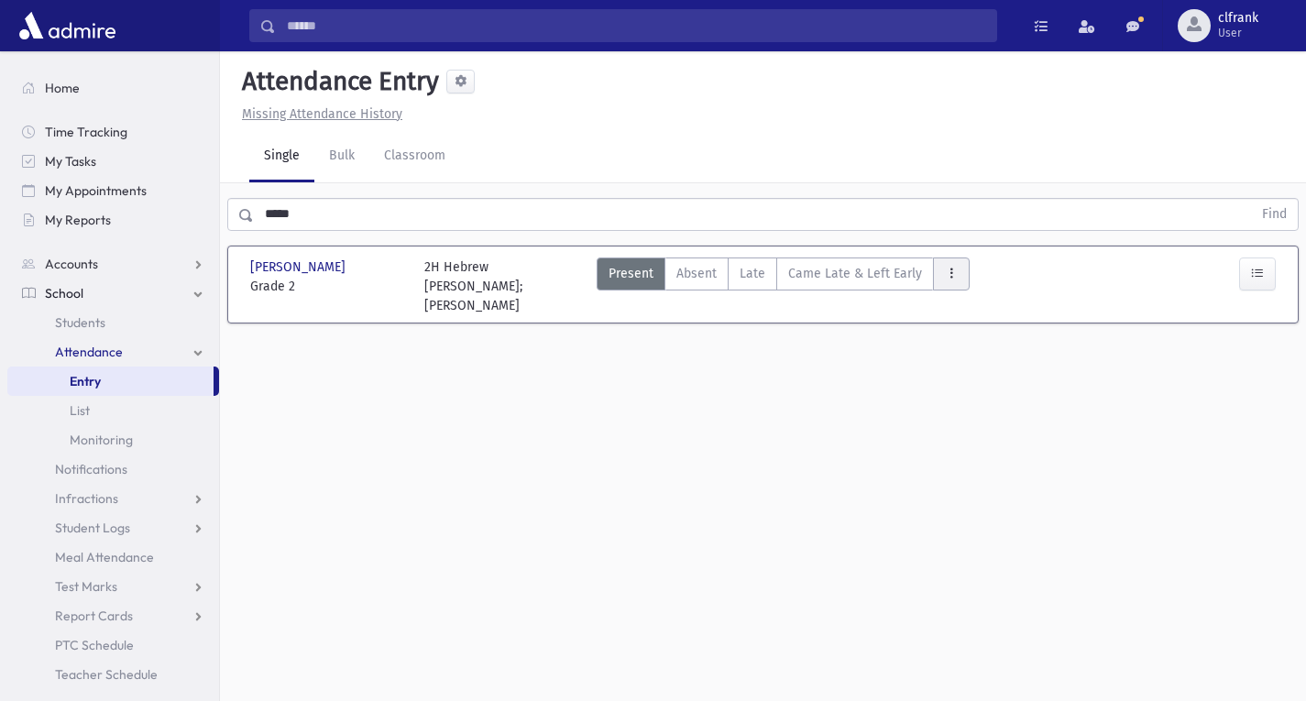
click at [957, 266] on button "AttTypes" at bounding box center [951, 274] width 37 height 33
click at [1029, 281] on div "Present P Absent A Late L Came Late & Left Early L & LE Cut Class C LE" at bounding box center [893, 287] width 609 height 58
click at [1259, 267] on icon "button" at bounding box center [1257, 274] width 13 height 16
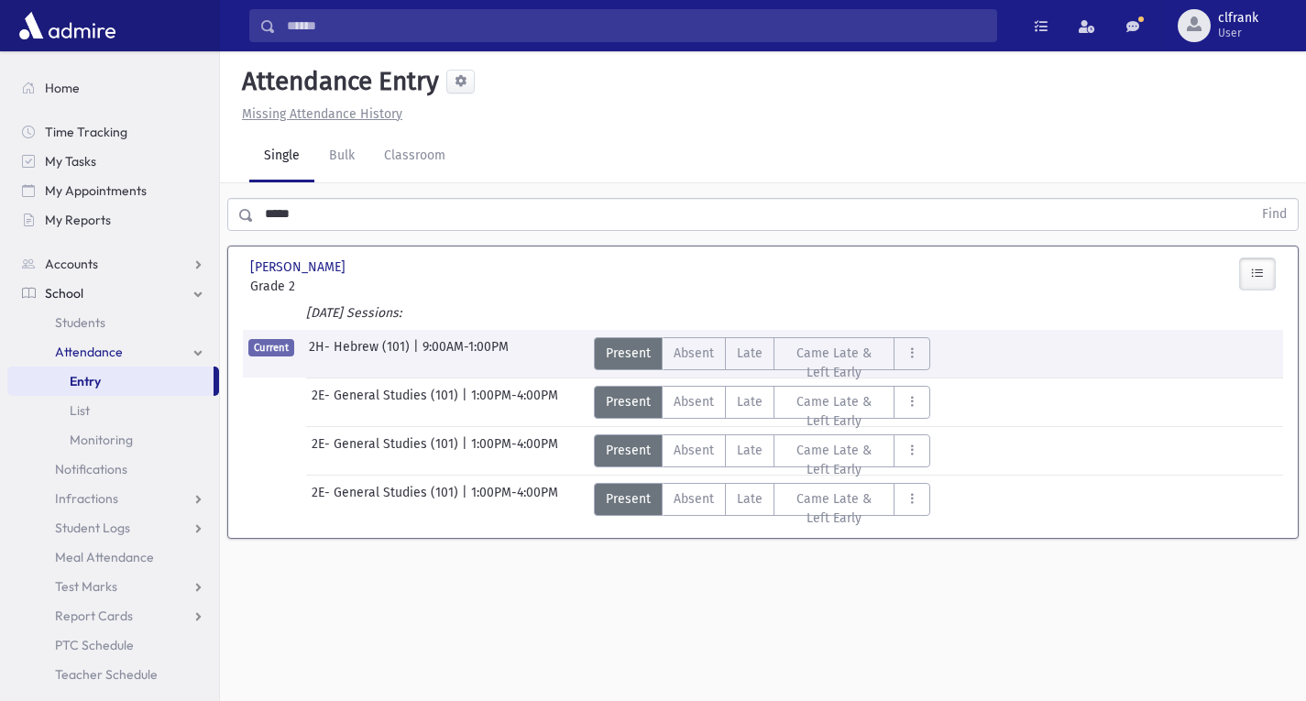
click at [137, 382] on link "Entry" at bounding box center [110, 381] width 206 height 29
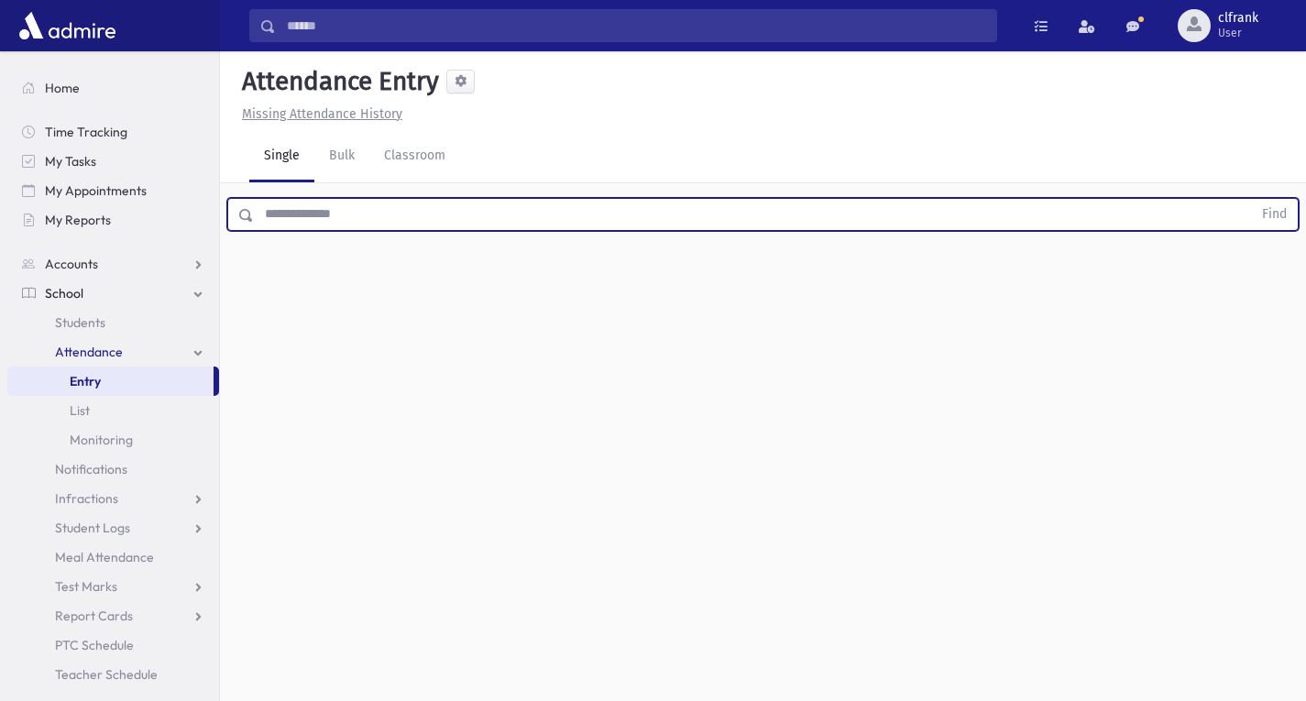
click at [298, 215] on input "text" at bounding box center [753, 214] width 998 height 33
type input "****"
click at [1251, 199] on button "Find" at bounding box center [1274, 214] width 47 height 31
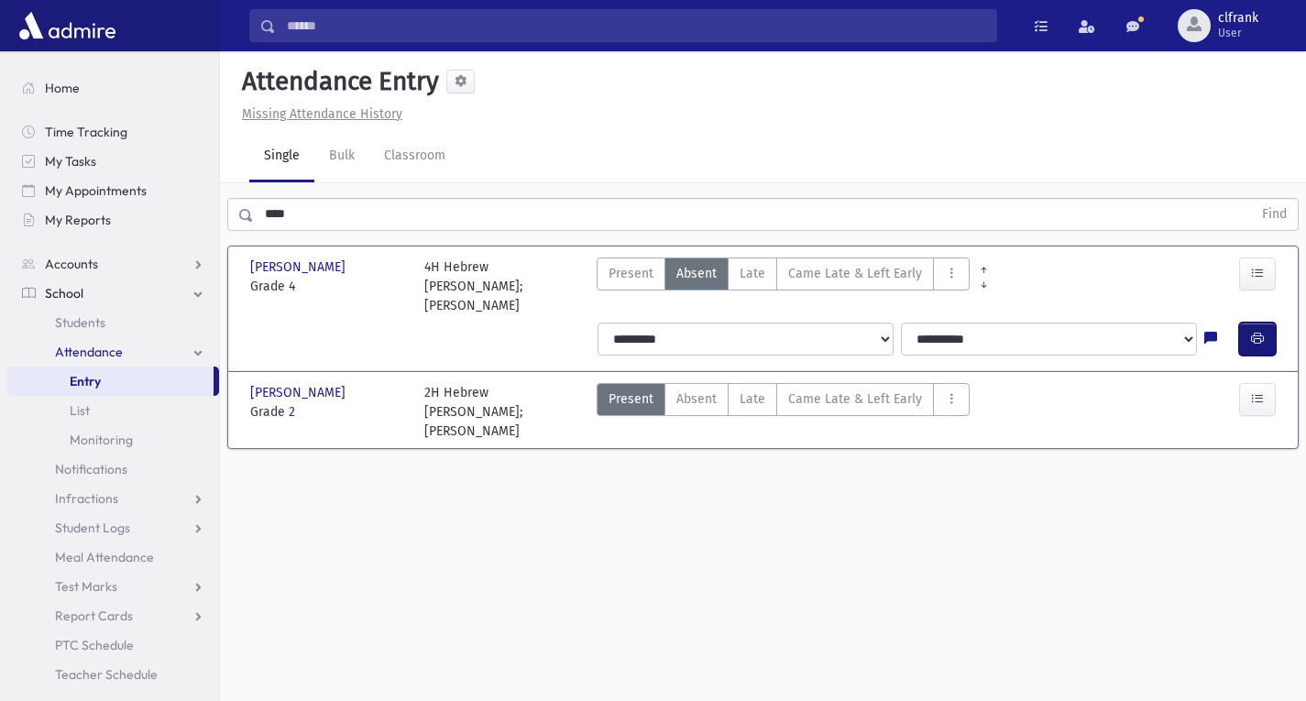
click at [1250, 345] on button "button" at bounding box center [1257, 339] width 37 height 33
